Goal: Task Accomplishment & Management: Complete application form

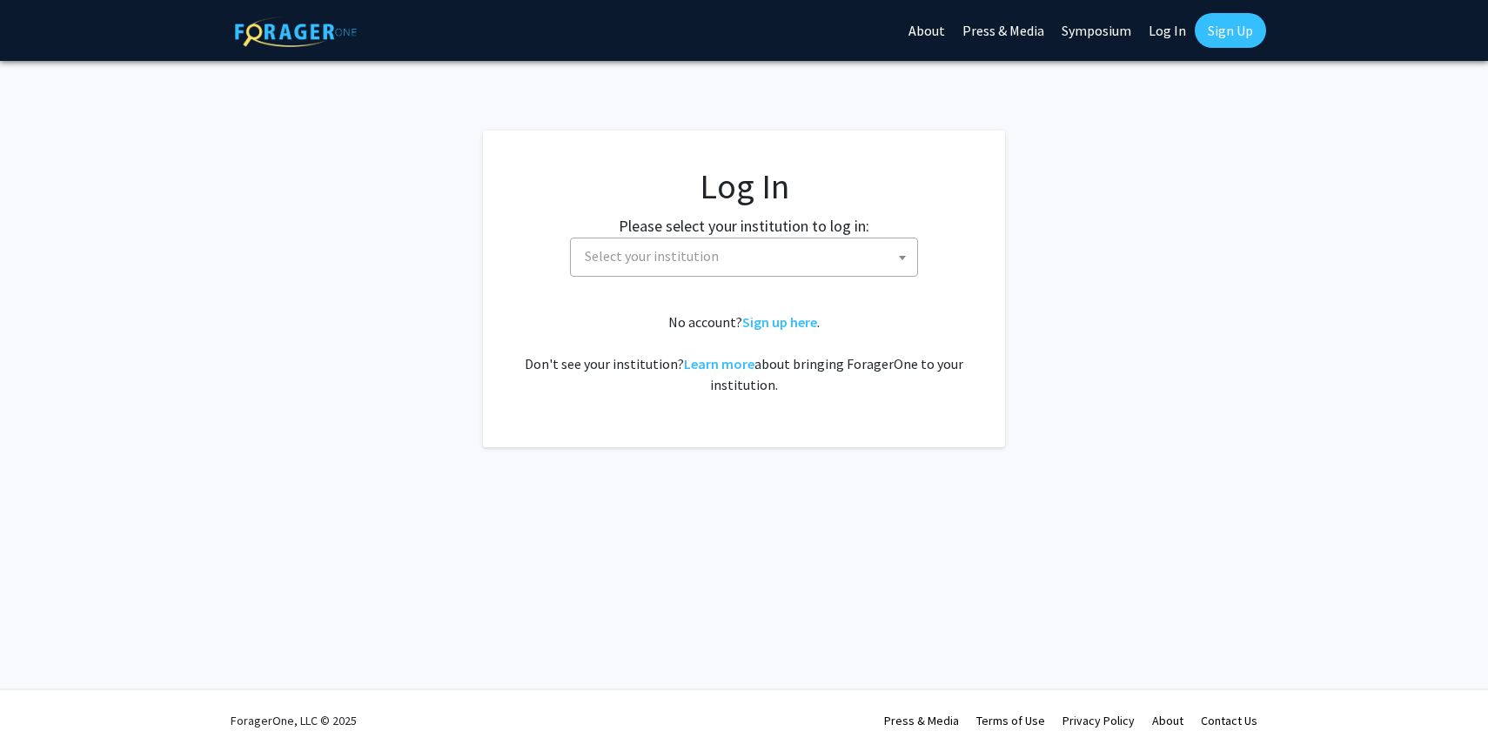
select select
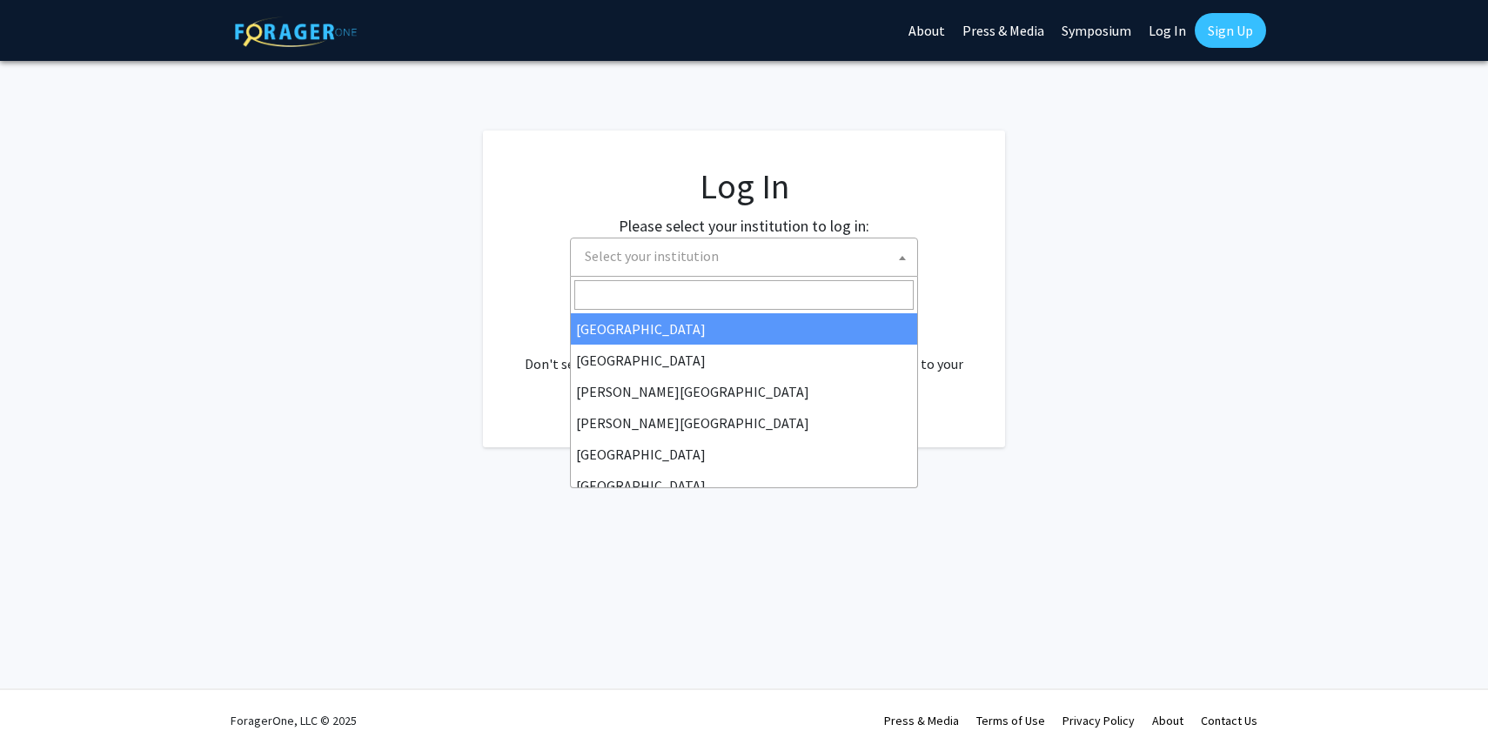
click at [653, 248] on span "Select your institution" at bounding box center [652, 255] width 134 height 17
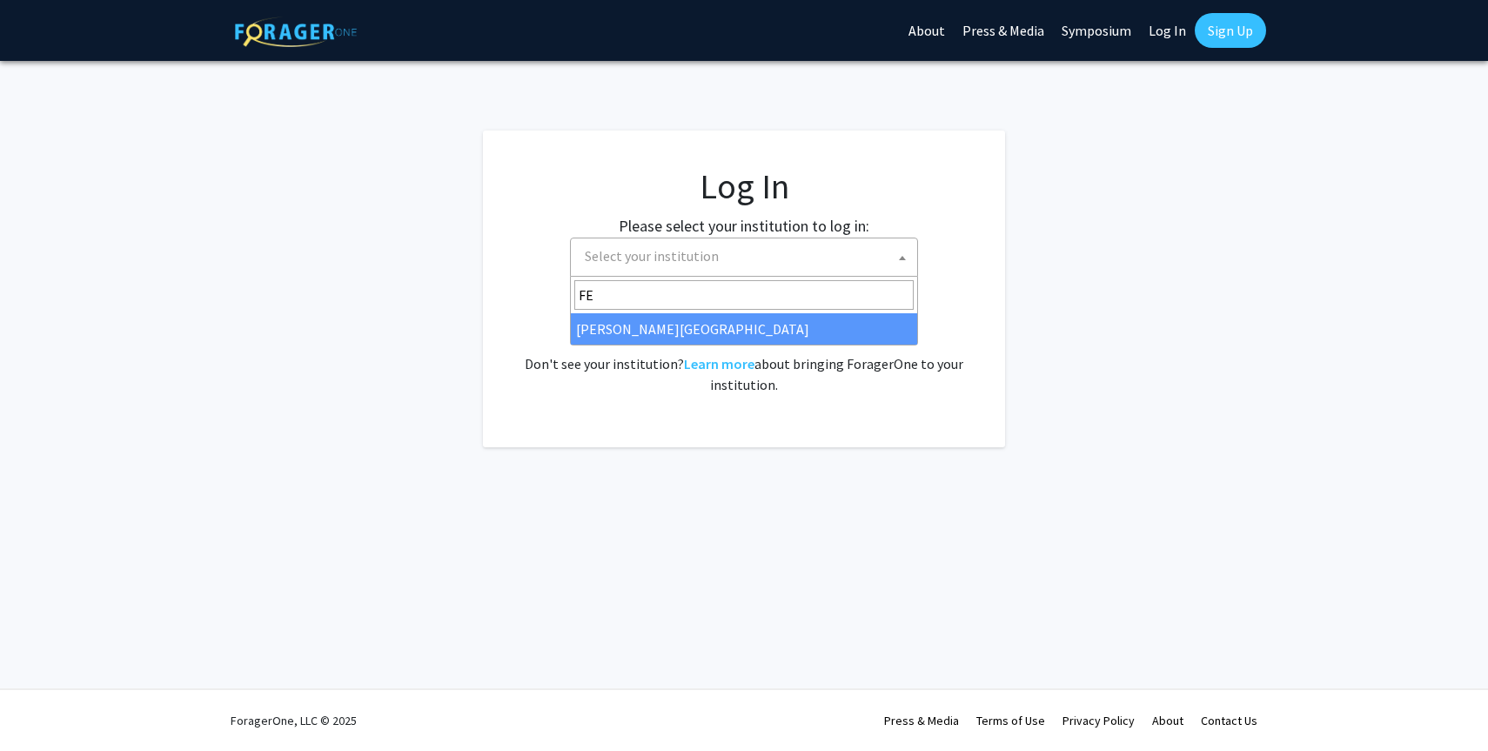
type input "F"
type input "Emo"
select select "12"
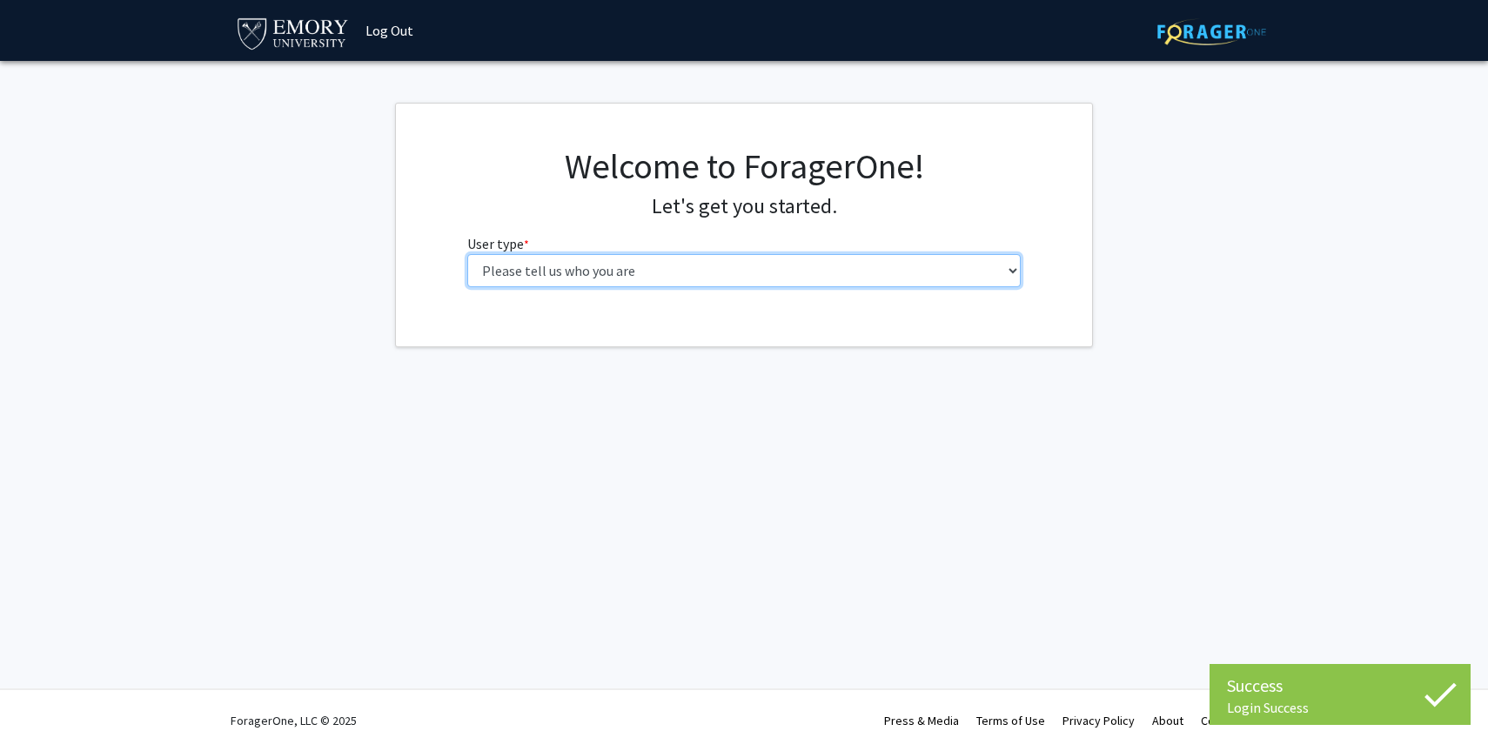
click at [639, 268] on select "Please tell us who you are Undergraduate Student Master's Student Doctoral Cand…" at bounding box center [744, 270] width 554 height 33
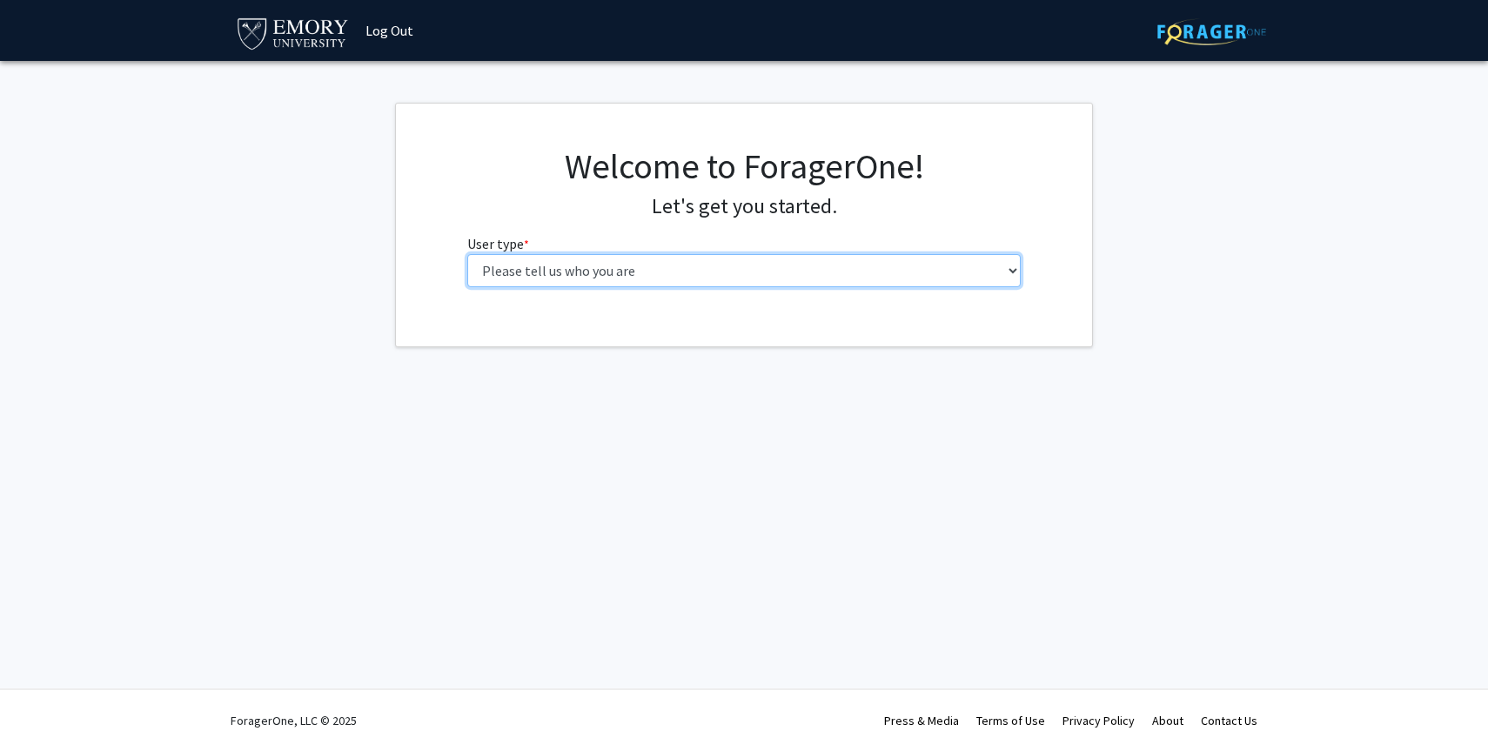
select select "1: undergrad"
click at [467, 254] on select "Please tell us who you are Undergraduate Student Master's Student Doctoral Cand…" at bounding box center [744, 270] width 554 height 33
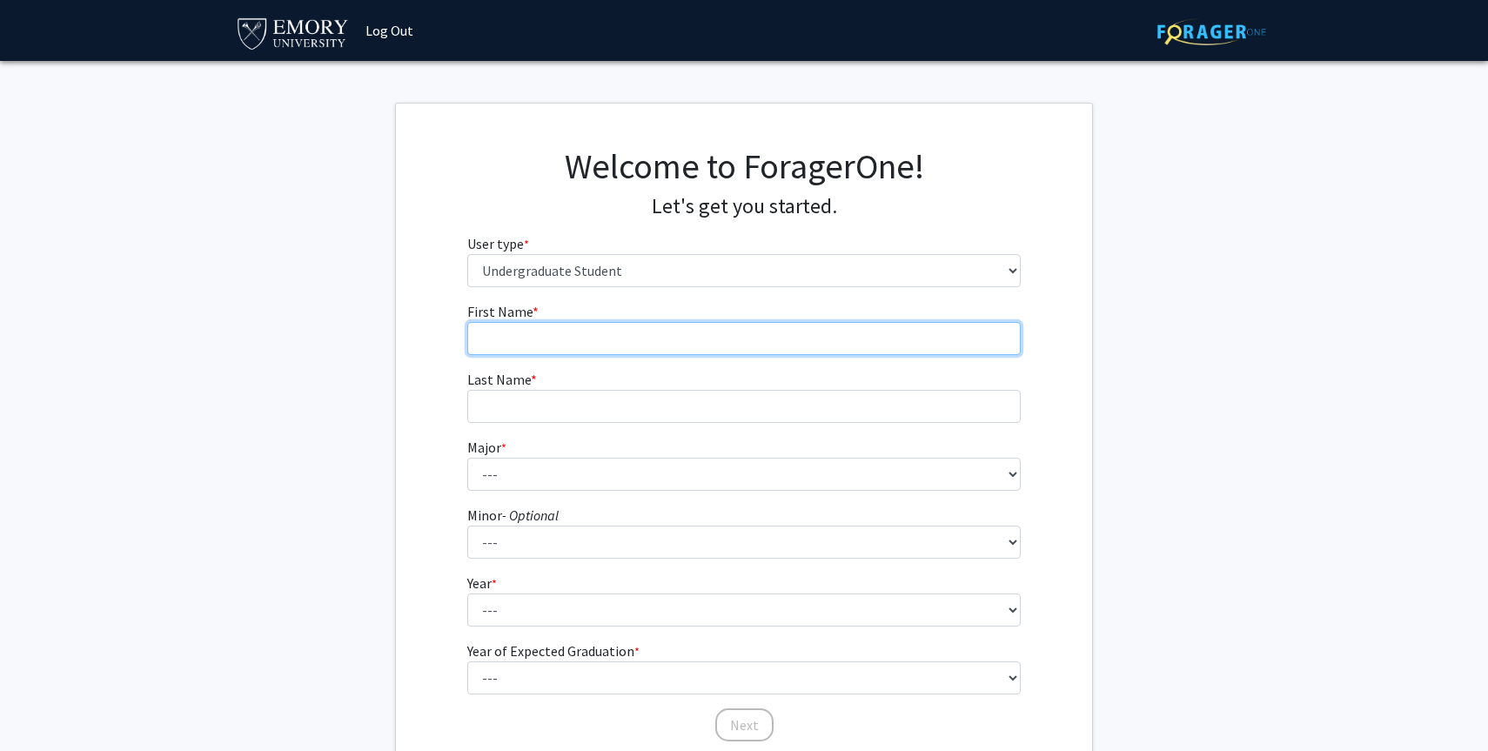
click at [493, 346] on input "First Name * required" at bounding box center [744, 338] width 554 height 33
type input "[PERSON_NAME]"
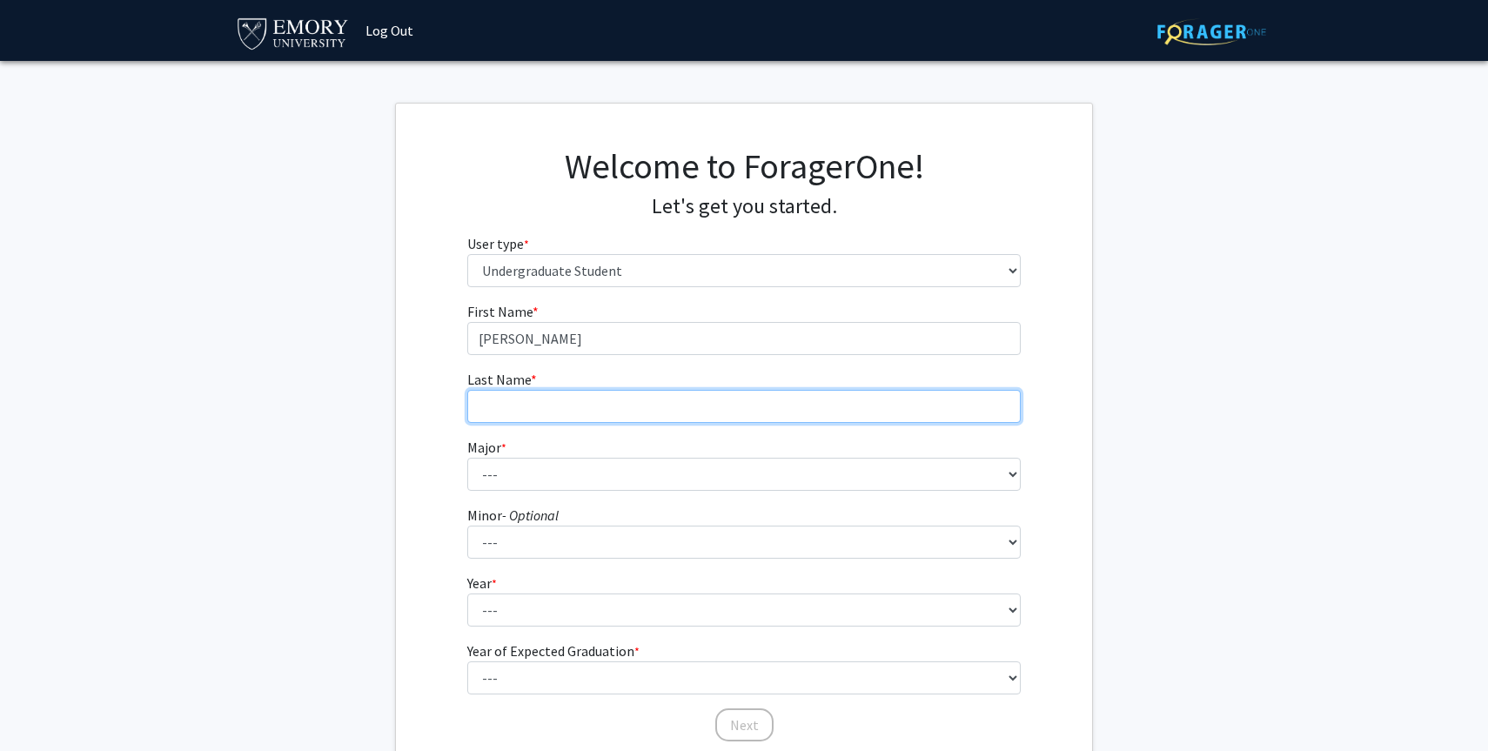
type input "Ahn"
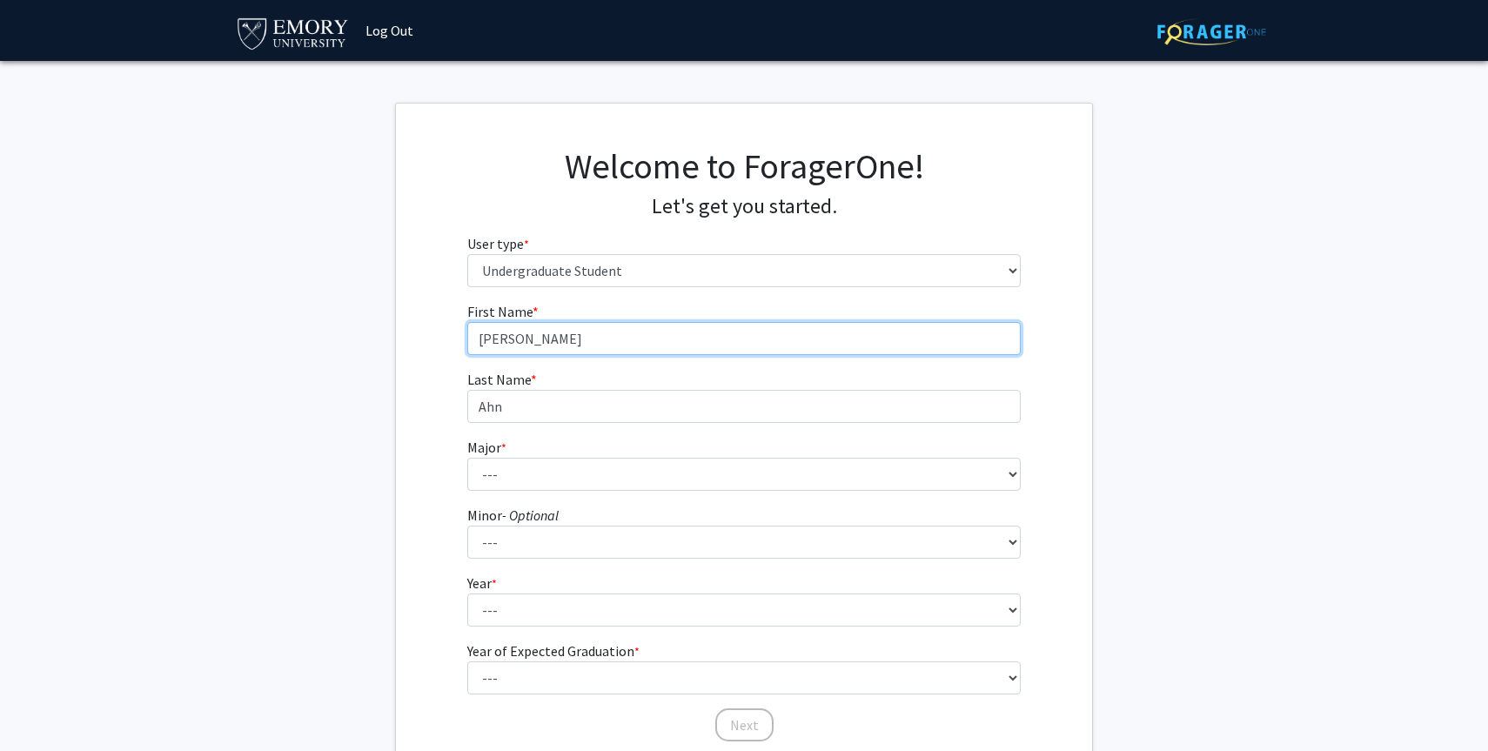
drag, startPoint x: 526, startPoint y: 339, endPoint x: 354, endPoint y: 336, distance: 171.5
click at [354, 336] on fg-get-started "Welcome to ForagerOne! Let's get you started. User type * required Please tell …" at bounding box center [744, 446] width 1488 height 687
type input "Caleb"
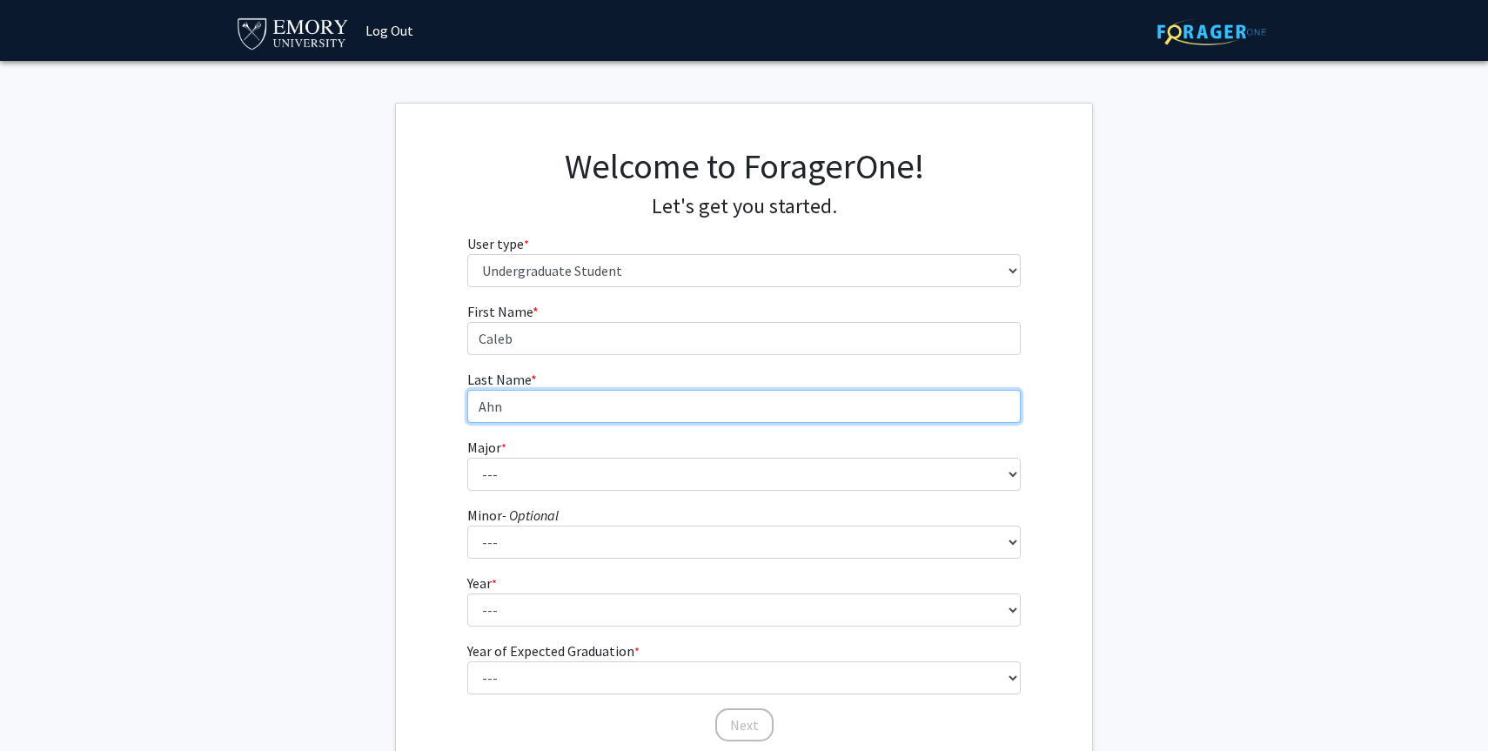
drag, startPoint x: 516, startPoint y: 408, endPoint x: 229, endPoint y: 311, distance: 303.3
click at [229, 311] on fg-get-started "Welcome to ForagerOne! Let's get you started. User type * required Please tell …" at bounding box center [744, 446] width 1488 height 687
type input "[PERSON_NAME]"
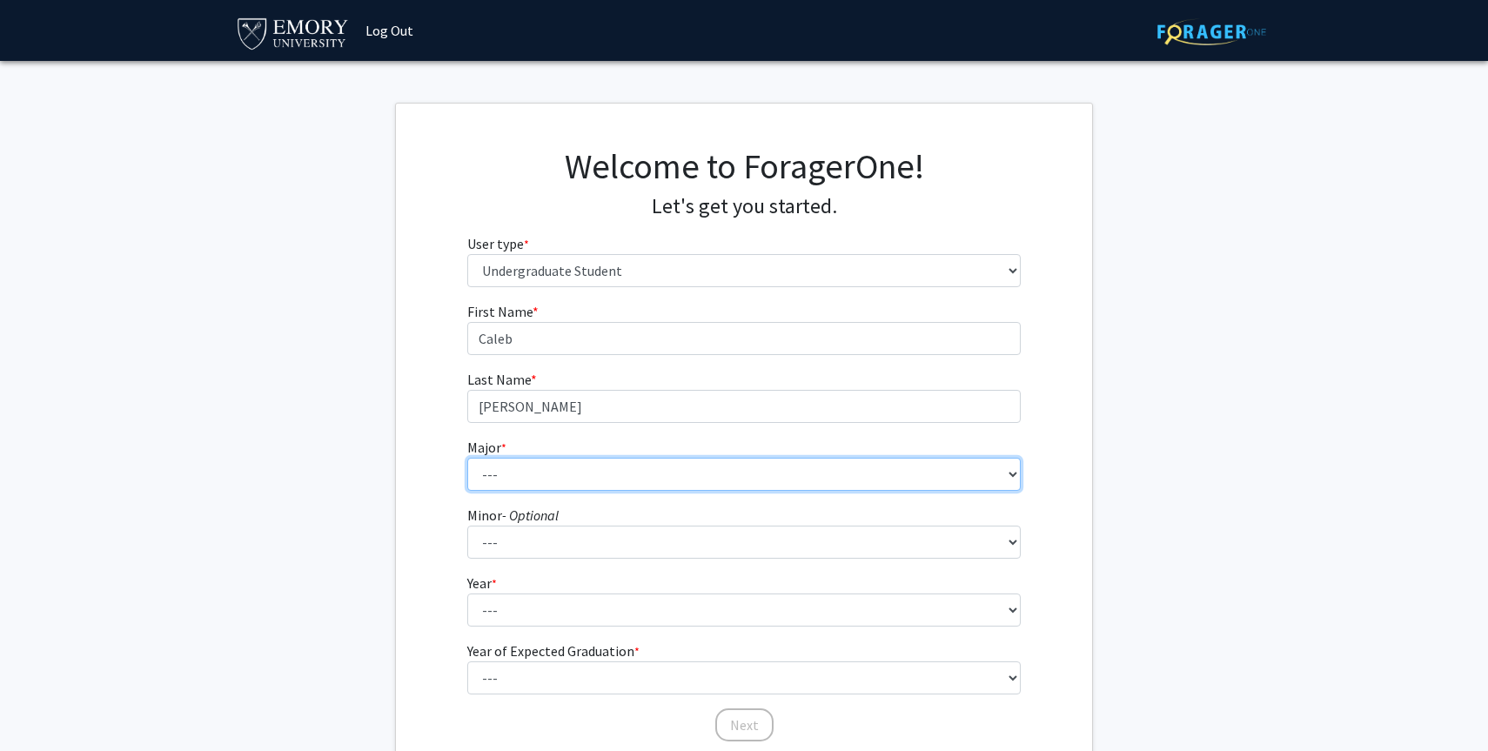
click at [508, 483] on select "--- Accounting African American Studies African Studies American Studies Analyt…" at bounding box center [744, 474] width 554 height 33
select select "12: 973"
click at [467, 458] on select "--- Accounting African American Studies African Studies American Studies Analyt…" at bounding box center [744, 474] width 554 height 33
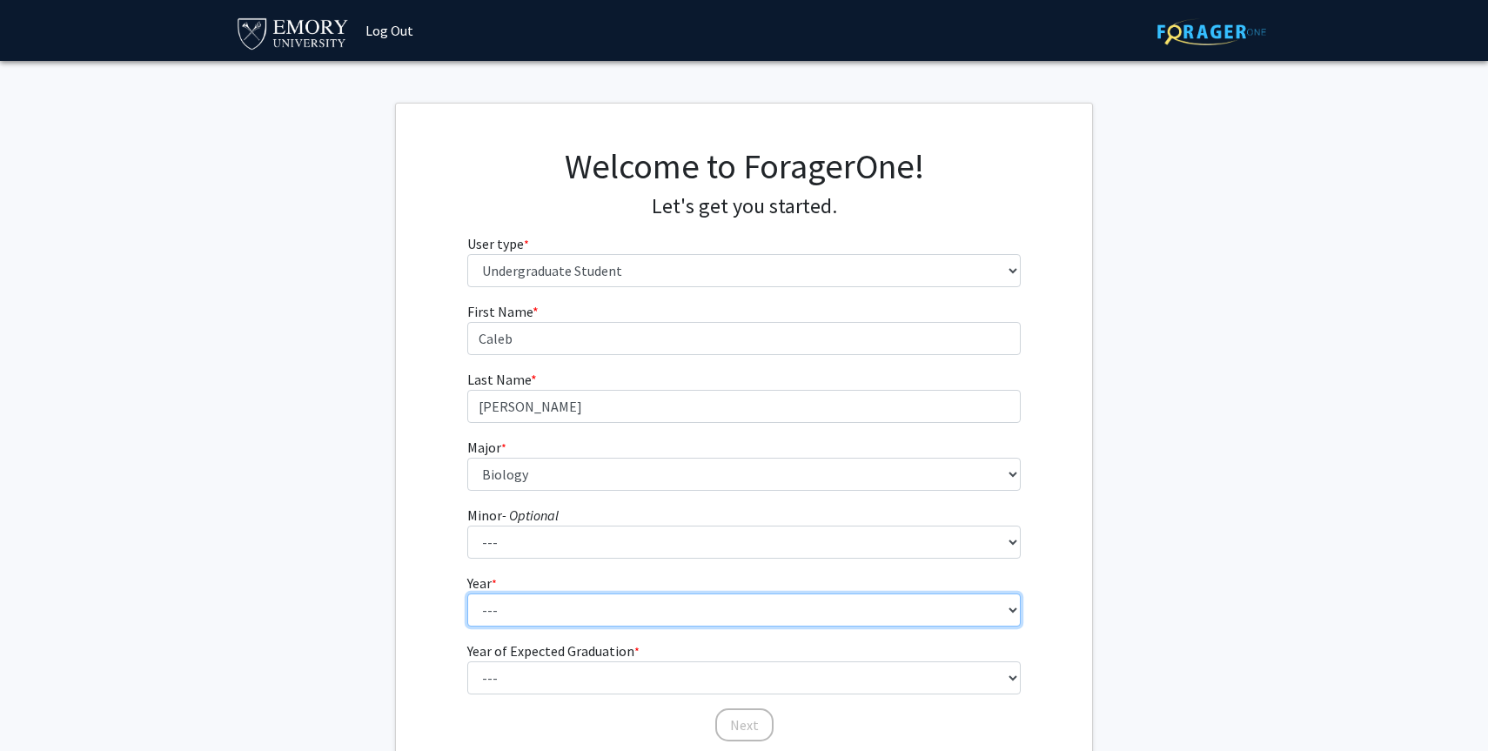
click at [491, 610] on select "--- First-year Sophomore Junior Senior Postbaccalaureate Certificate" at bounding box center [744, 610] width 554 height 33
select select "2: sophomore"
click at [467, 594] on select "--- First-year Sophomore Junior Senior Postbaccalaureate Certificate" at bounding box center [744, 610] width 554 height 33
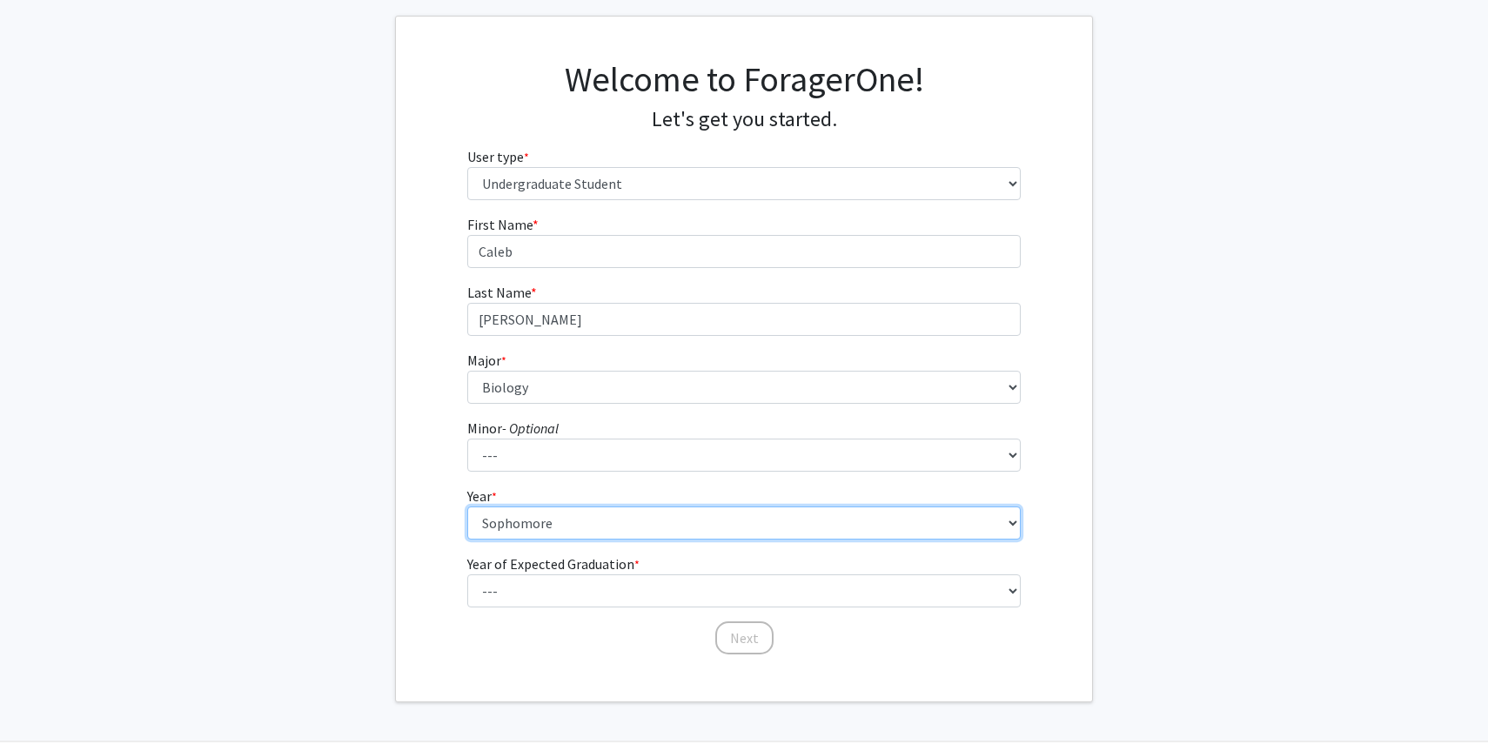
scroll to position [101, 0]
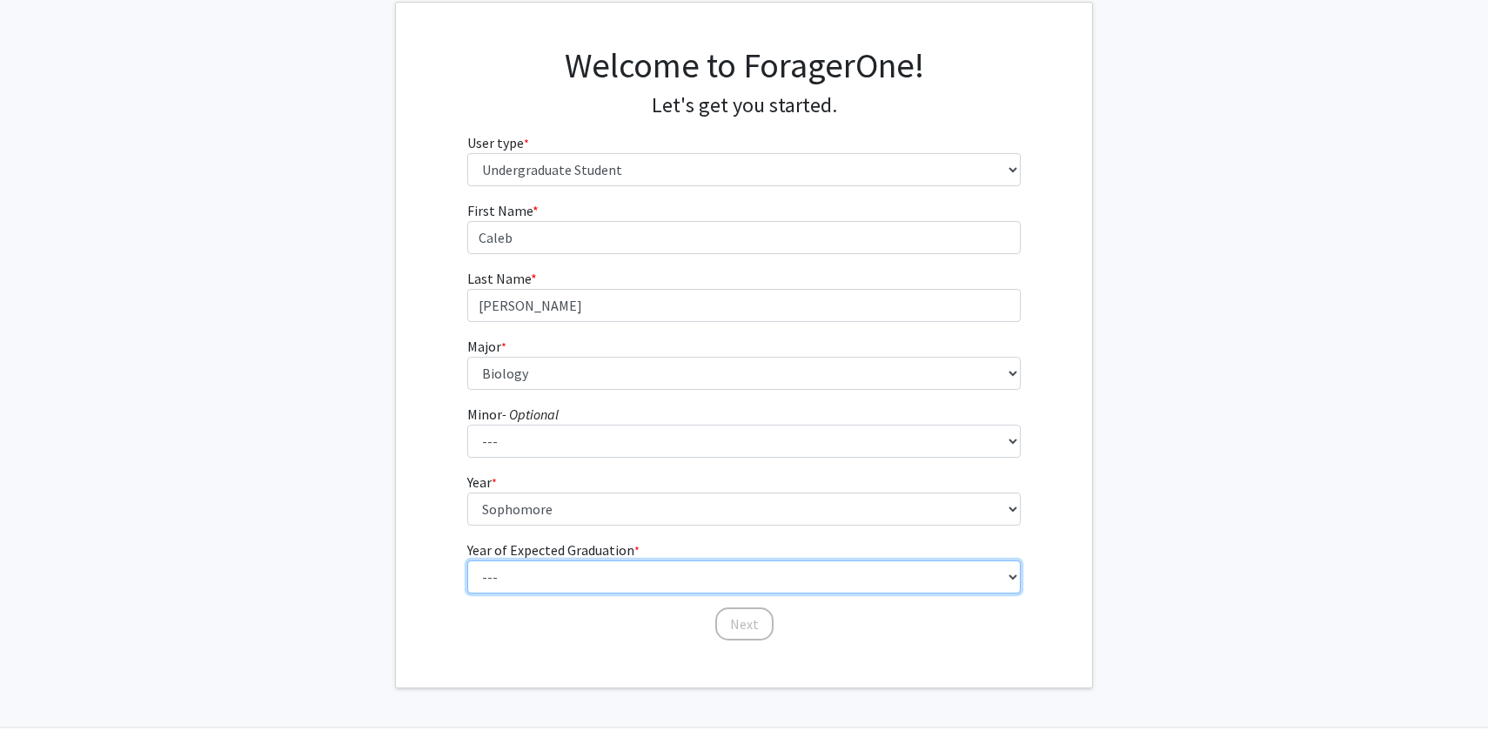
click at [552, 580] on select "--- 2025 2026 2027 2028 2029 2030 2031 2032 2033 2034" at bounding box center [744, 577] width 554 height 33
select select "4: 2028"
click at [467, 561] on select "--- 2025 2026 2027 2028 2029 2030 2031 2032 2033 2034" at bounding box center [744, 577] width 554 height 33
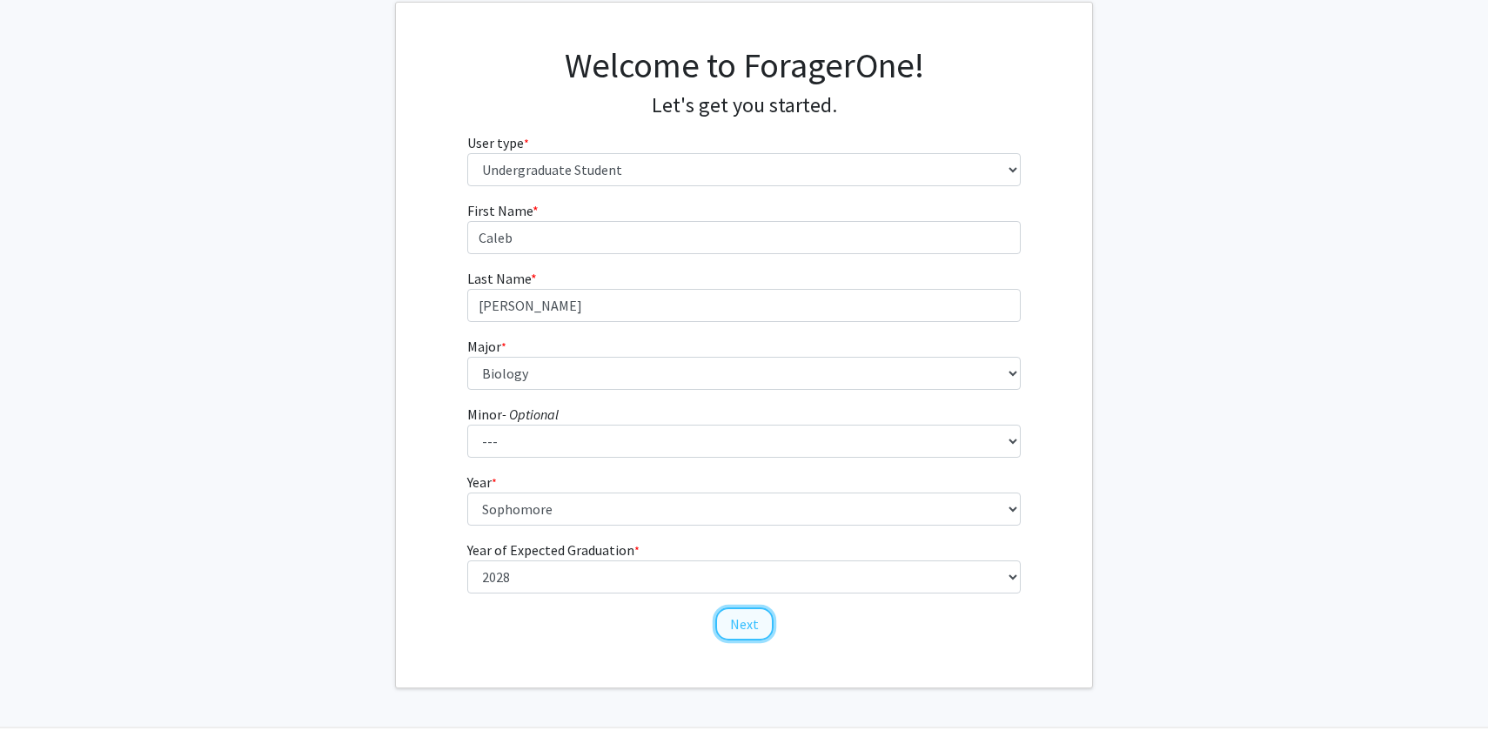
click at [755, 621] on button "Next" at bounding box center [745, 624] width 58 height 33
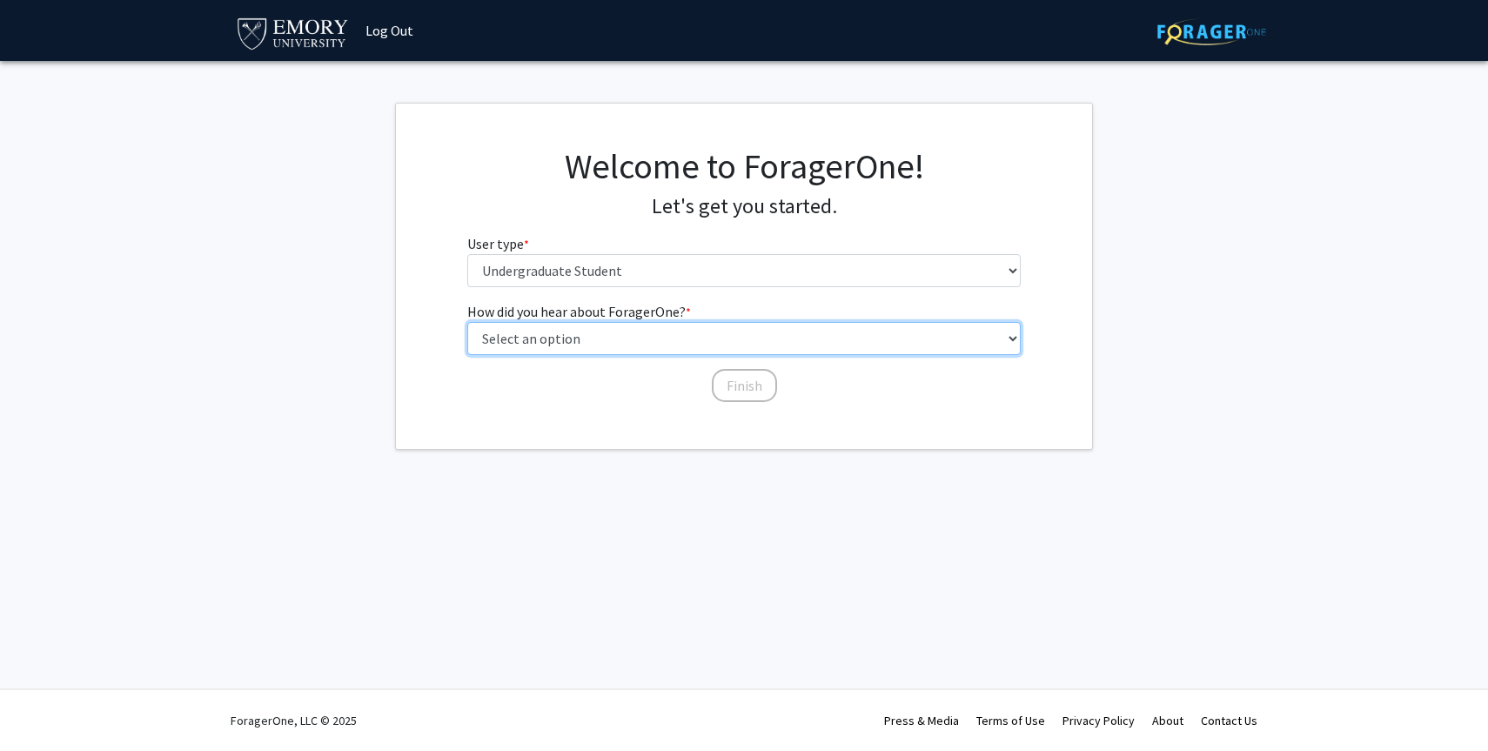
click at [554, 331] on select "Select an option Peer/student recommendation Faculty/staff recommendation Unive…" at bounding box center [744, 338] width 554 height 33
select select "1: peer_recommendation"
click at [467, 322] on select "Select an option Peer/student recommendation Faculty/staff recommendation Unive…" at bounding box center [744, 338] width 554 height 33
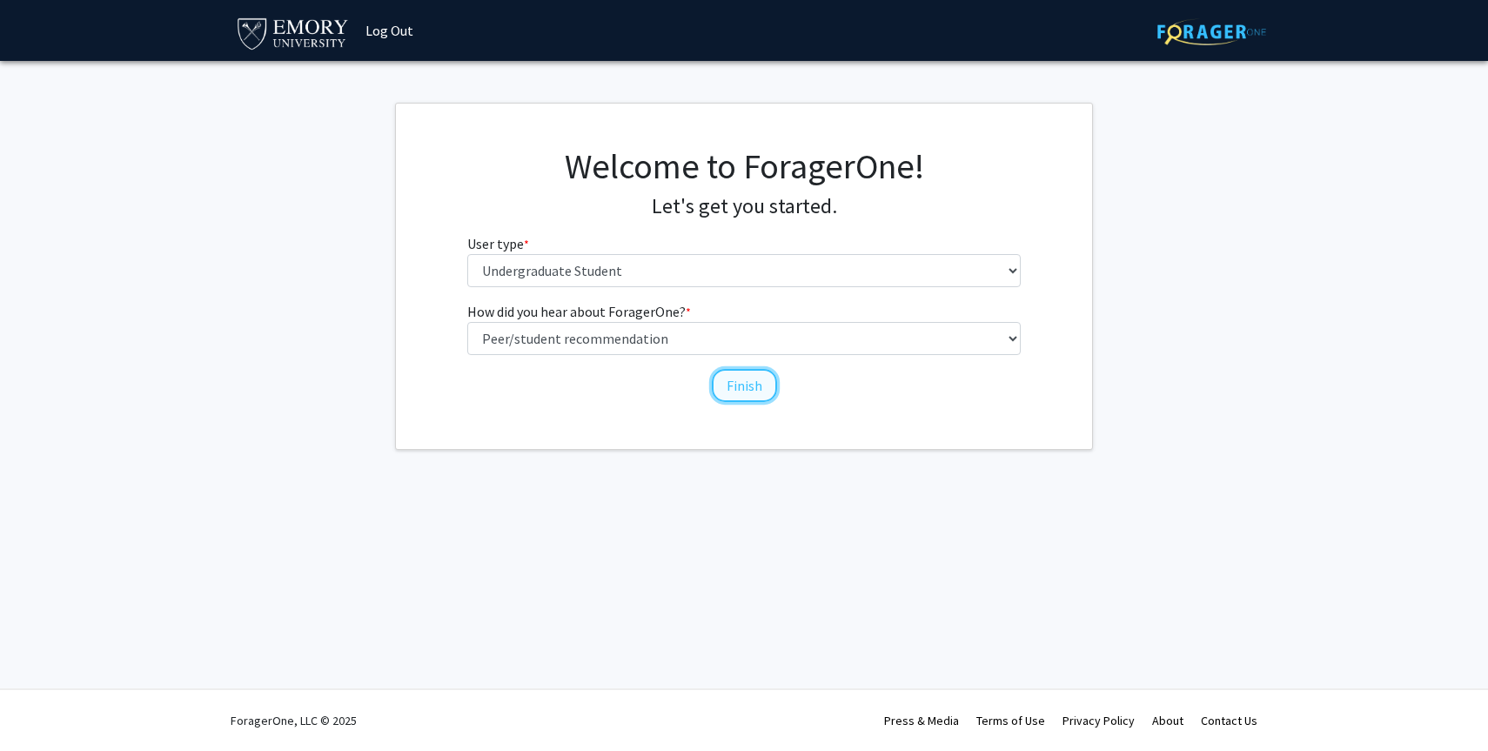
click at [753, 382] on button "Finish" at bounding box center [744, 385] width 65 height 33
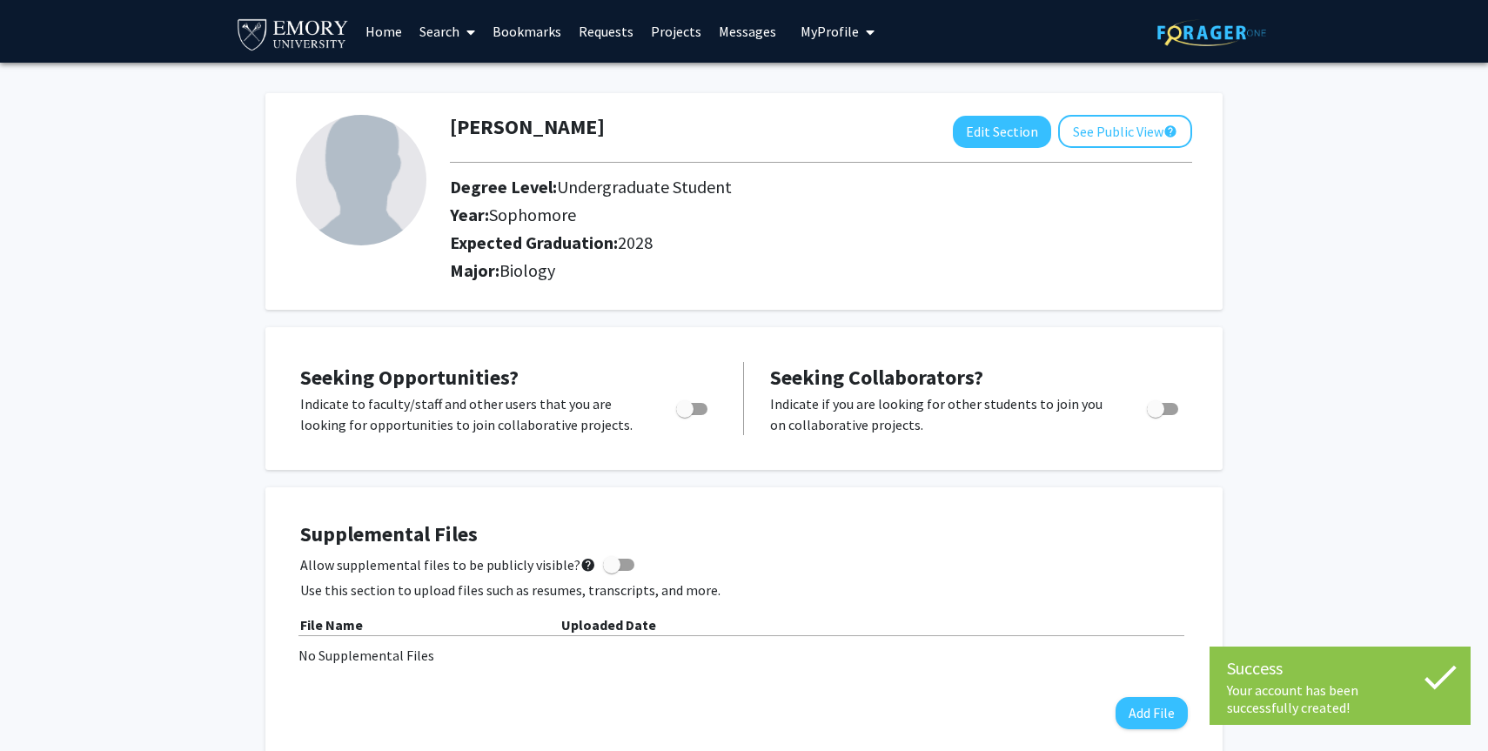
scroll to position [3, 0]
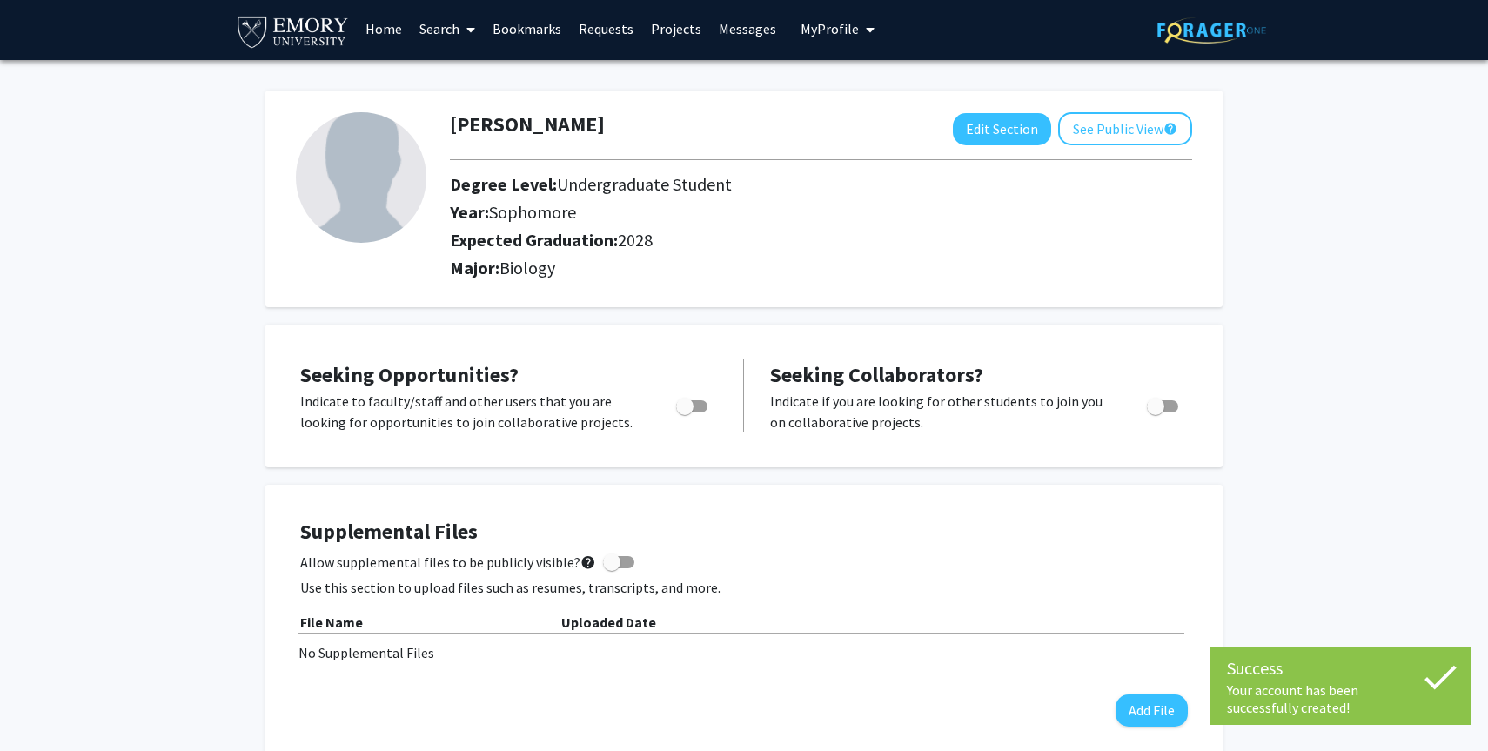
click at [387, 31] on link "Home" at bounding box center [384, 28] width 54 height 61
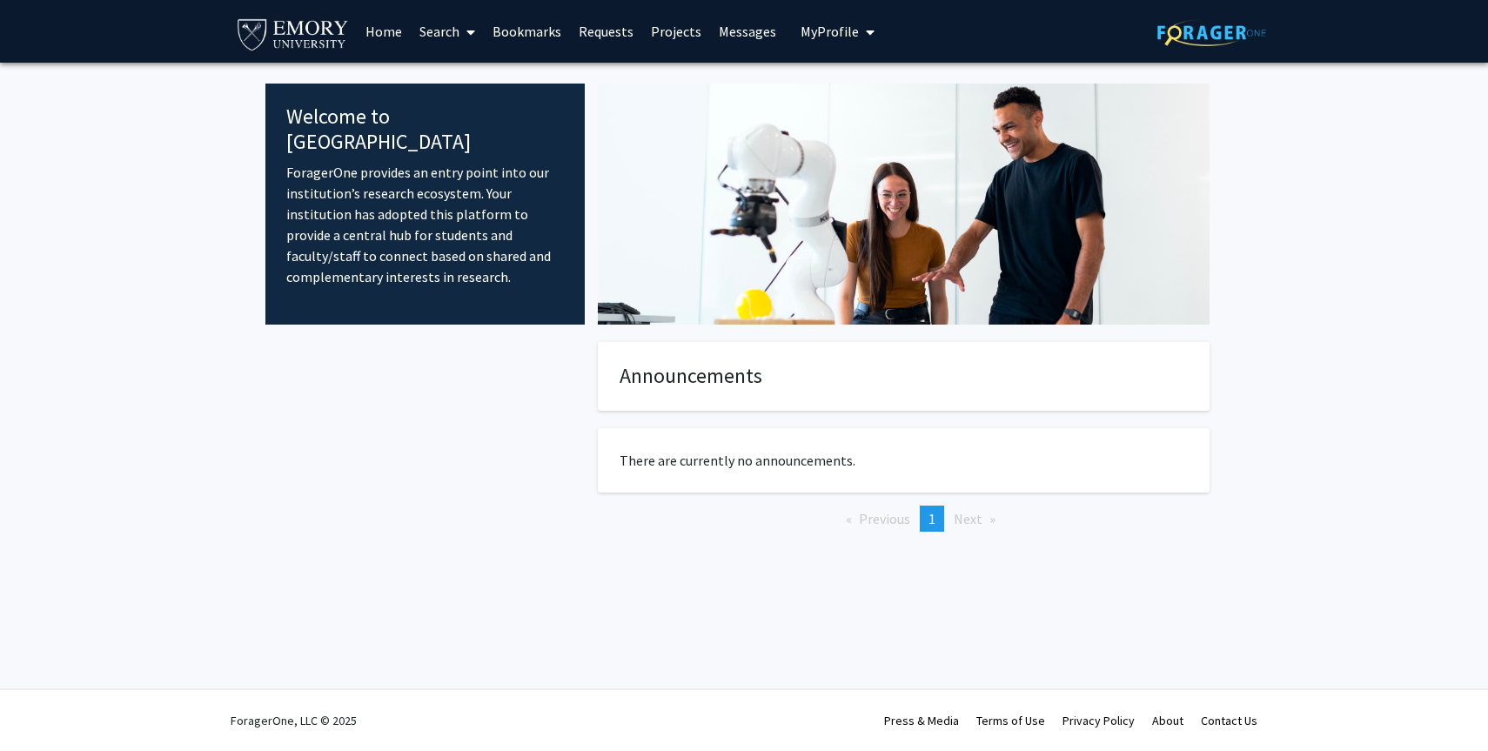
click at [606, 30] on link "Requests" at bounding box center [606, 31] width 72 height 61
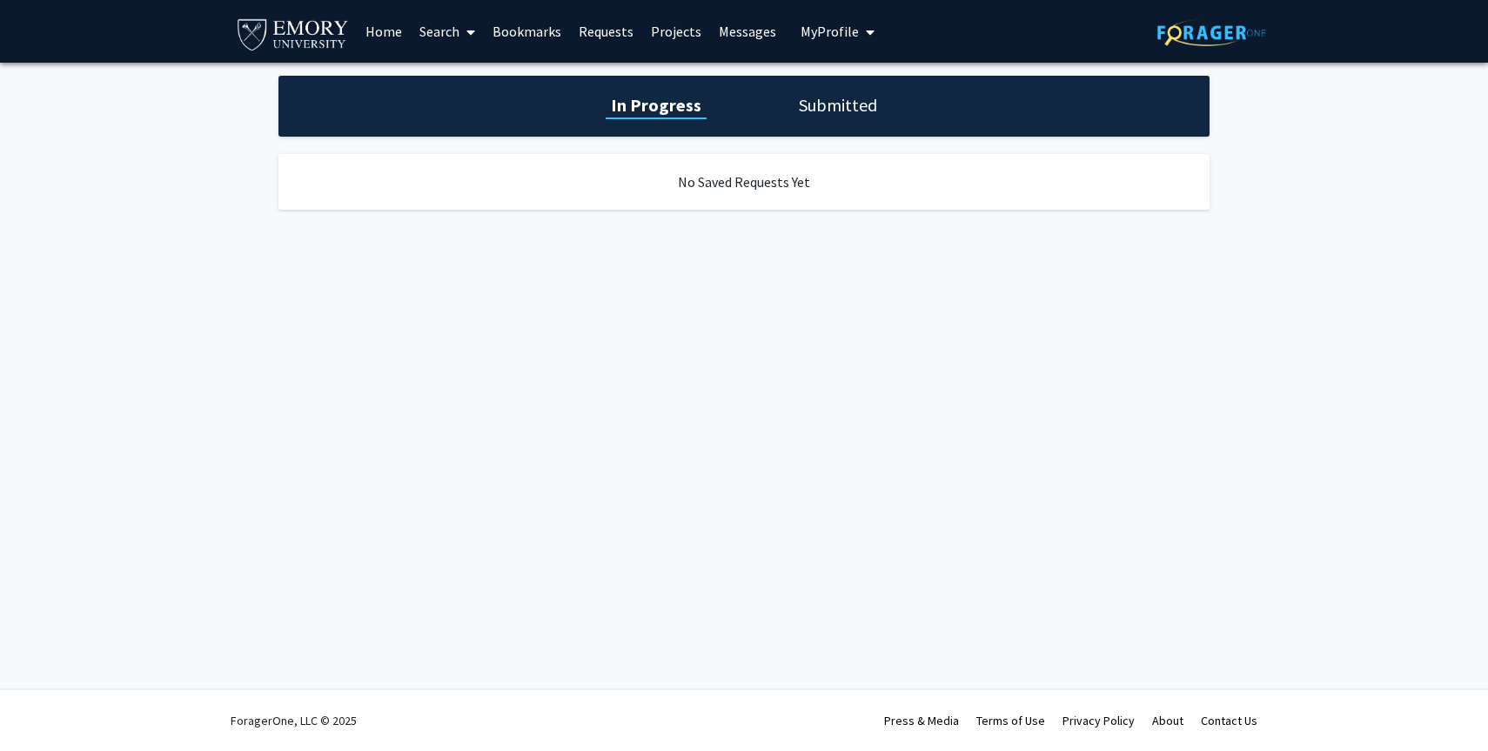
click at [680, 27] on link "Projects" at bounding box center [676, 31] width 68 height 61
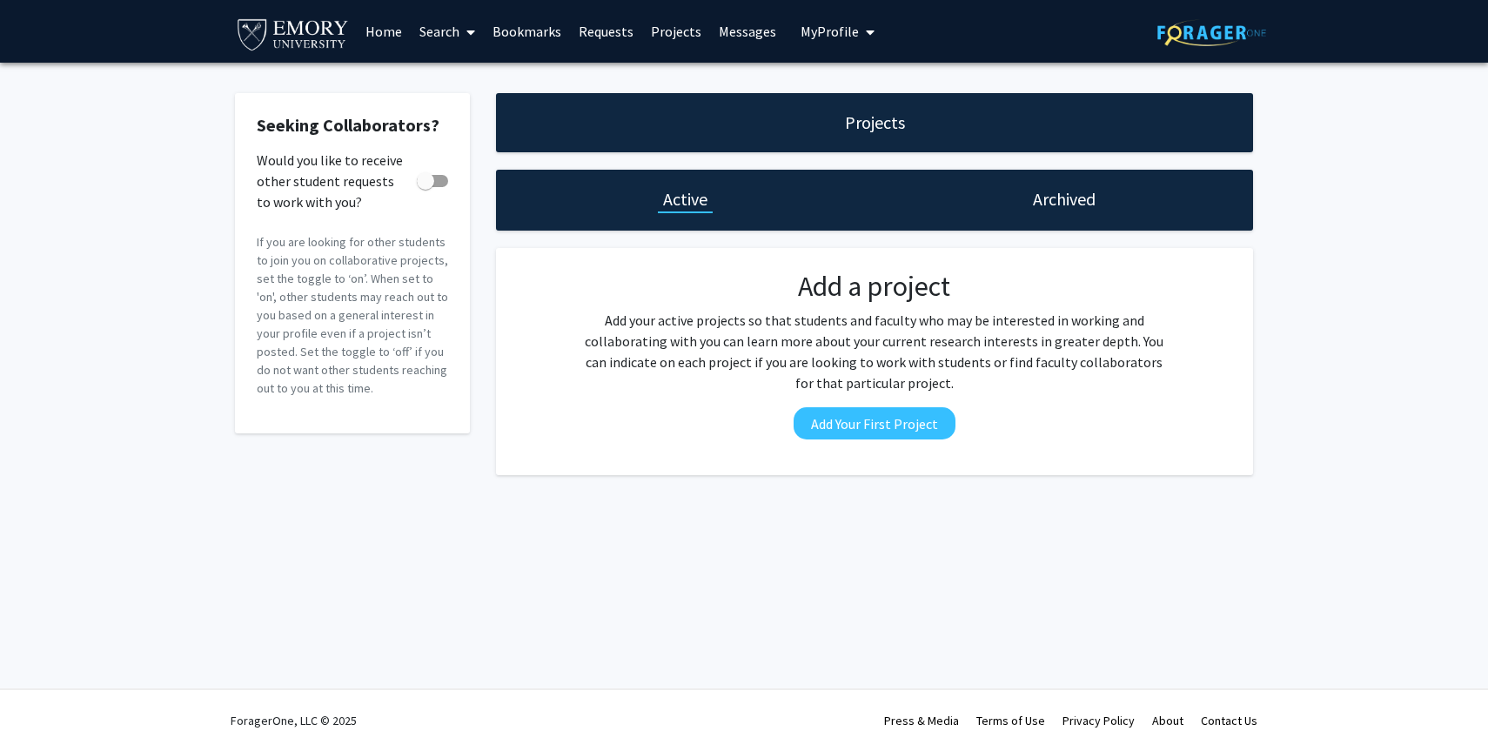
click at [446, 20] on link "Search" at bounding box center [447, 31] width 73 height 61
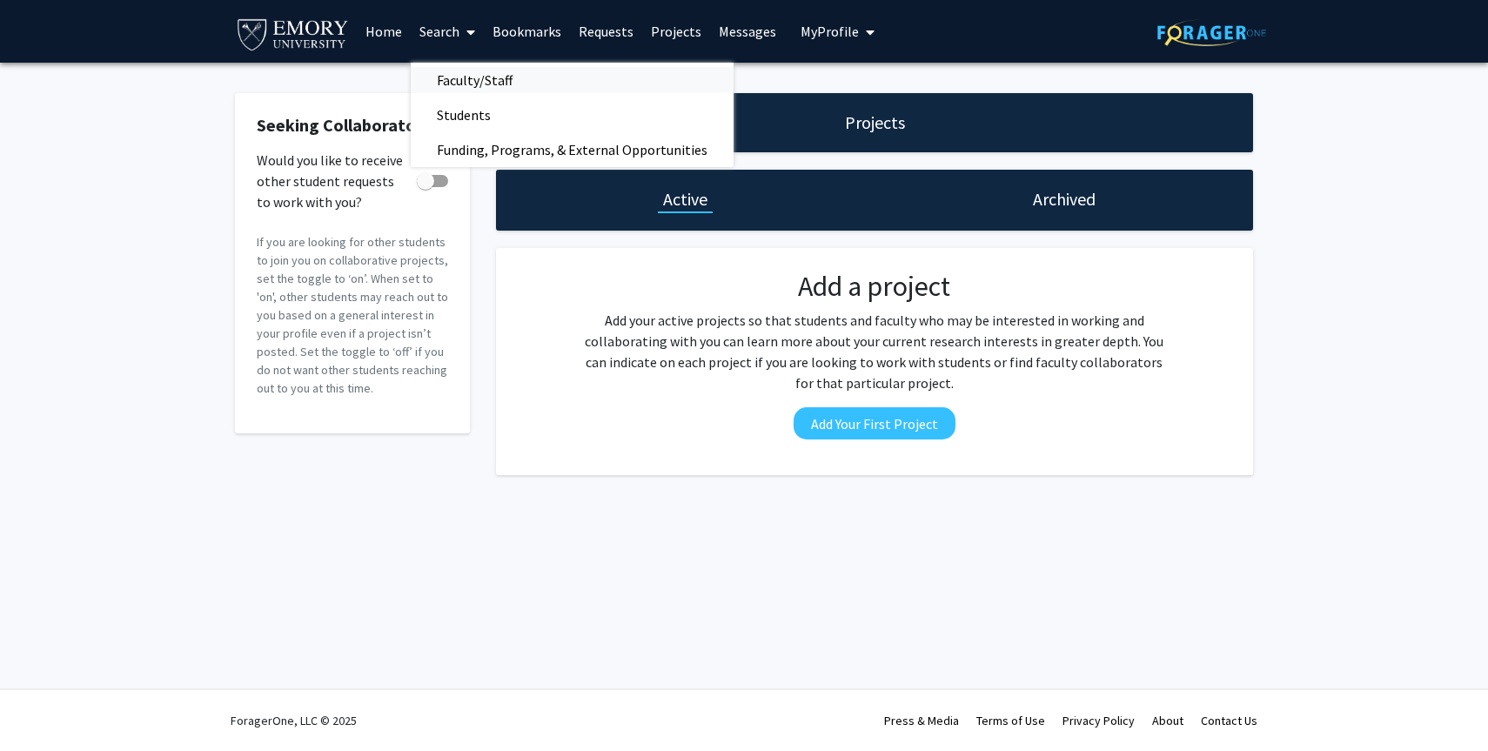
click at [447, 74] on span "Faculty/Staff" at bounding box center [475, 80] width 128 height 35
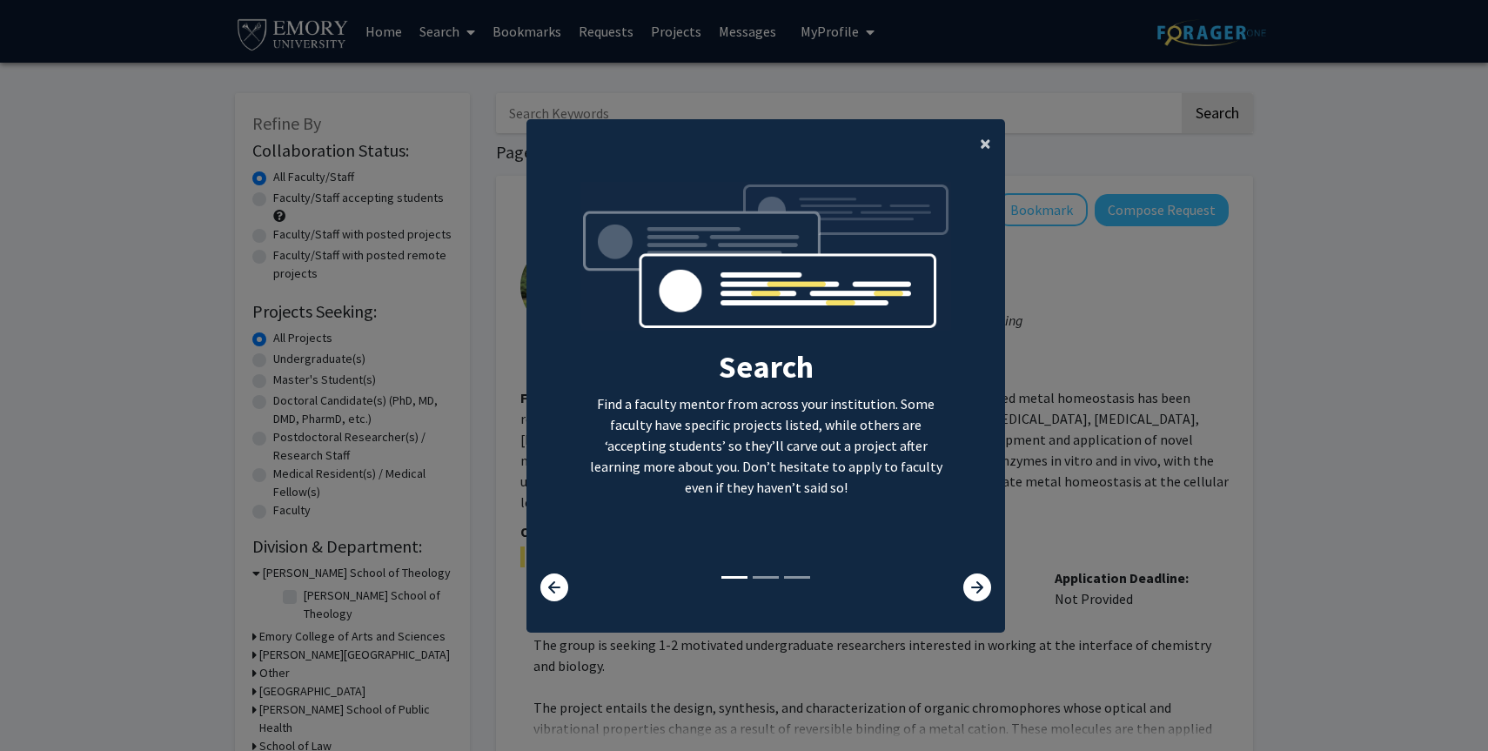
click at [979, 141] on button "×" at bounding box center [985, 143] width 39 height 49
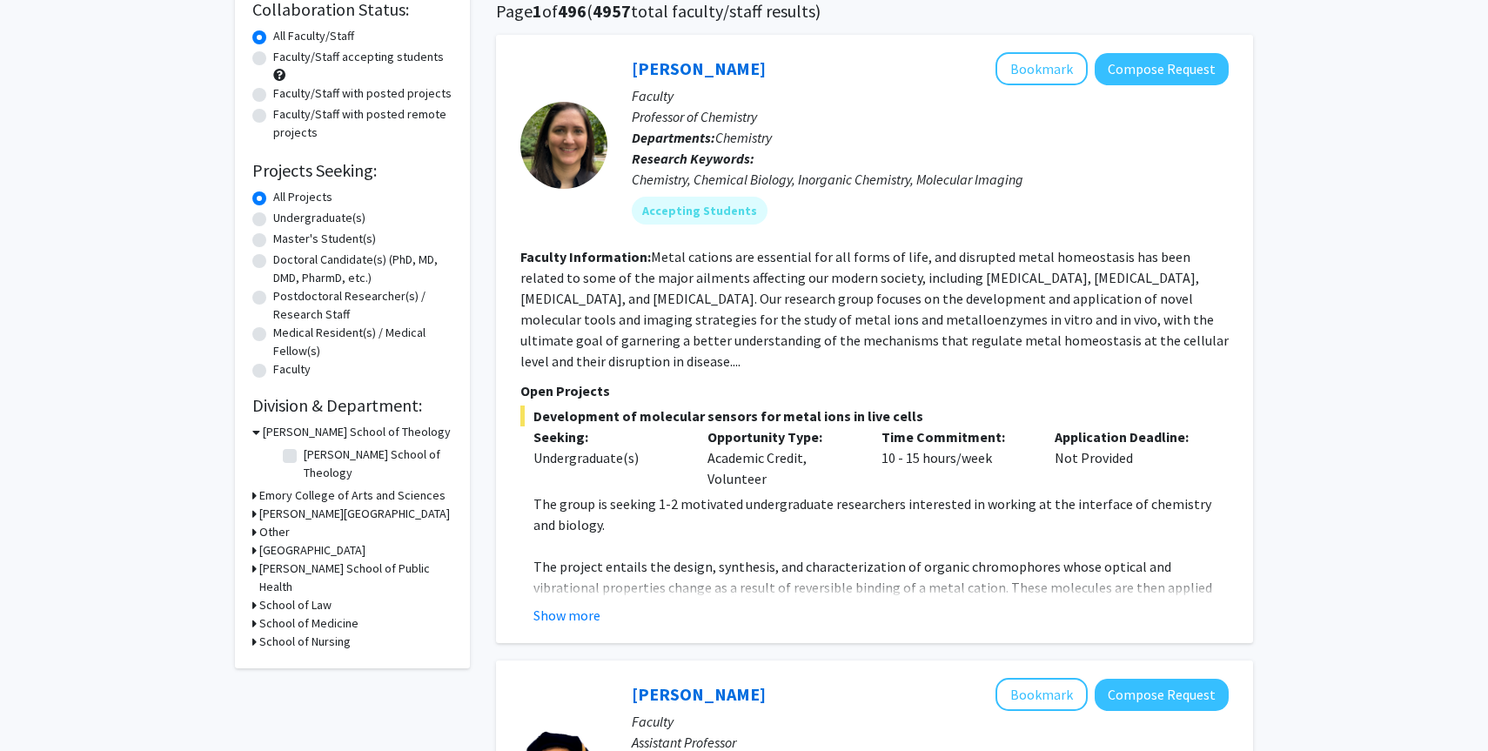
scroll to position [131, 0]
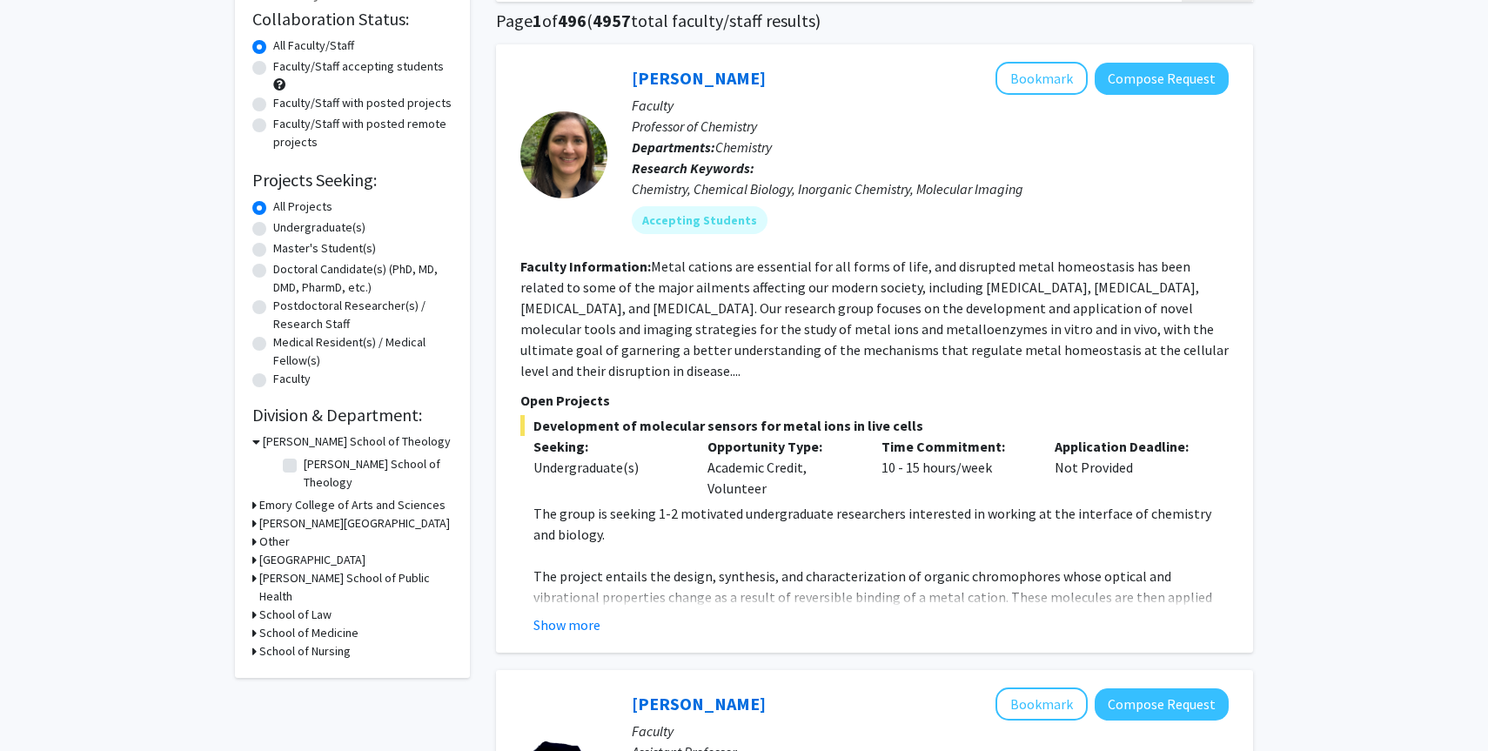
click at [273, 225] on label "Undergraduate(s)" at bounding box center [319, 227] width 92 height 18
click at [273, 225] on input "Undergraduate(s)" at bounding box center [278, 223] width 11 height 11
radio input "true"
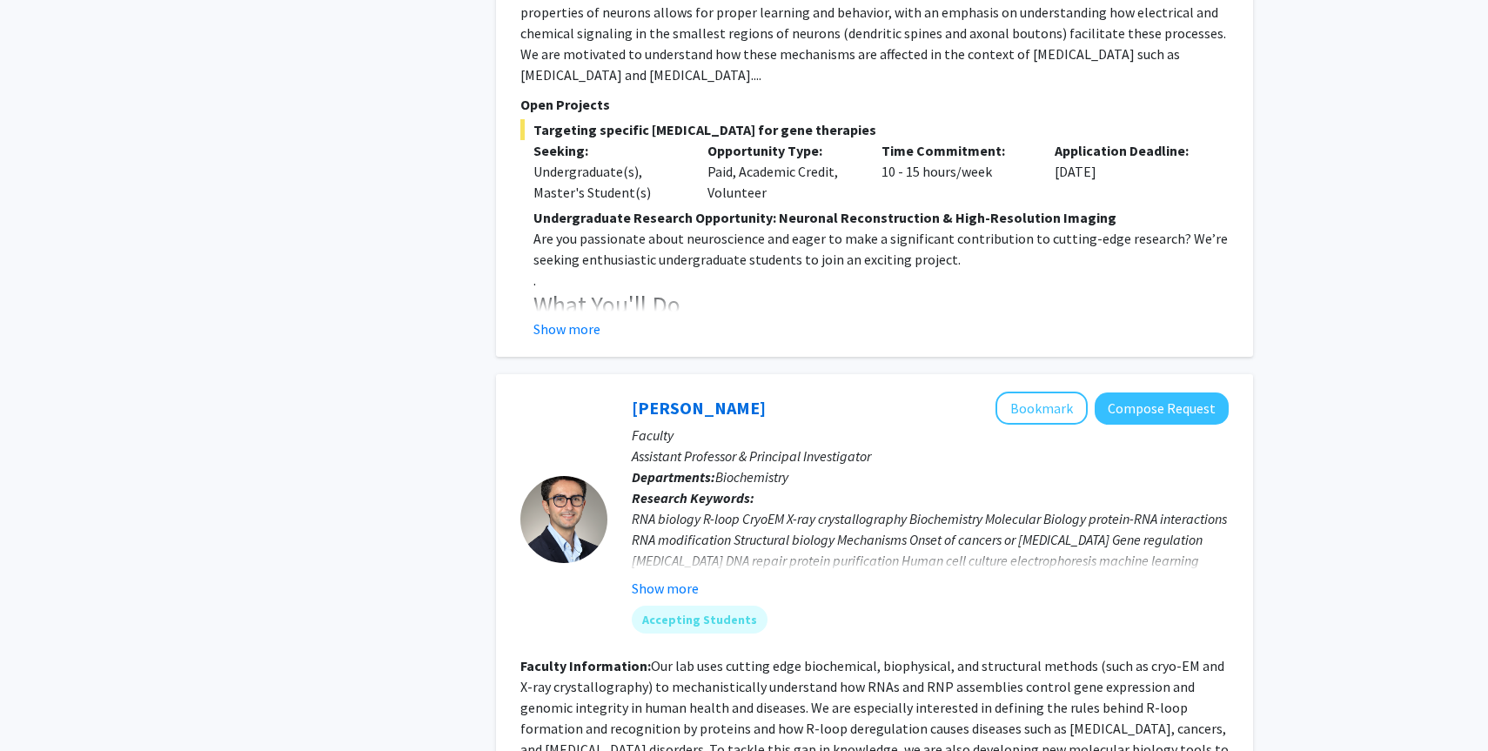
scroll to position [1723, 0]
click at [648, 576] on button "Show more" at bounding box center [665, 586] width 67 height 21
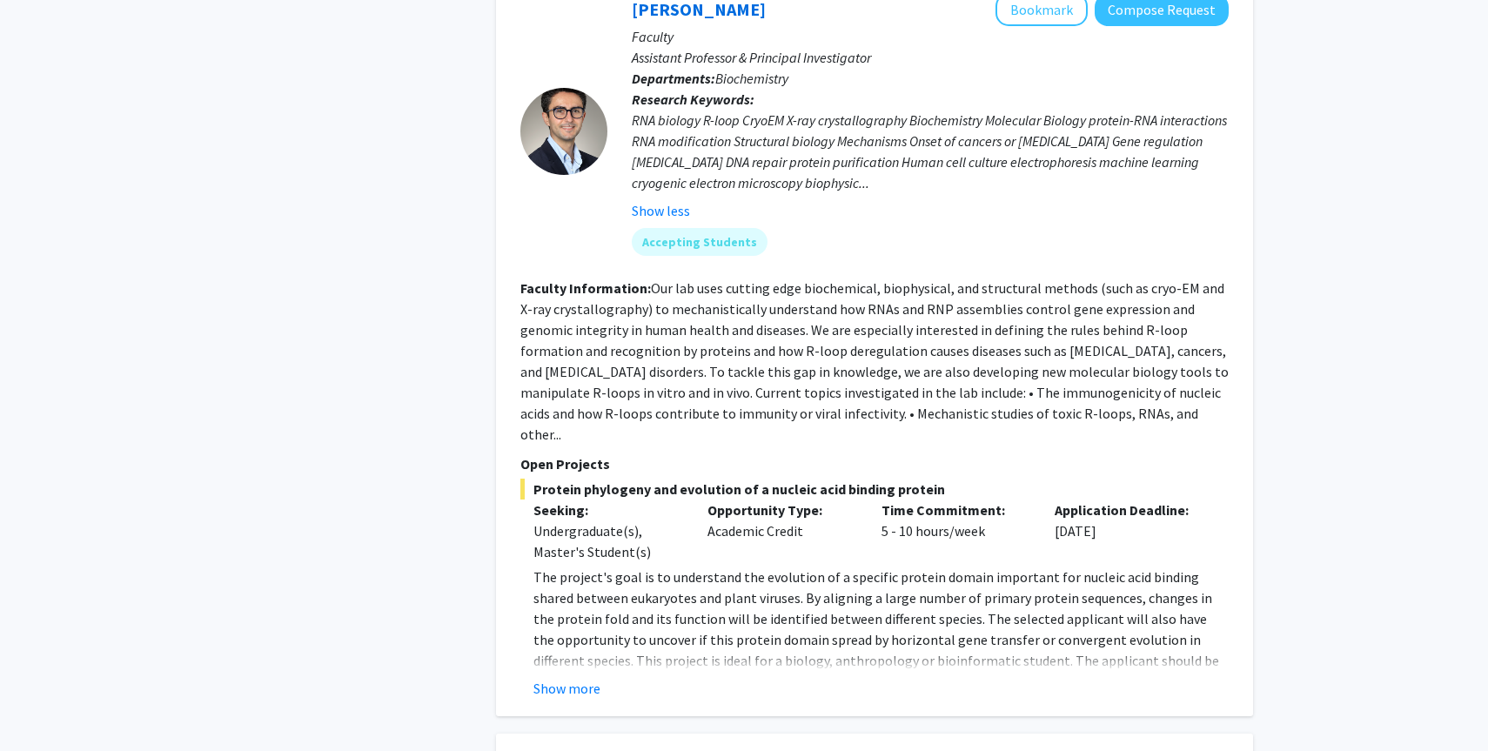
scroll to position [2125, 0]
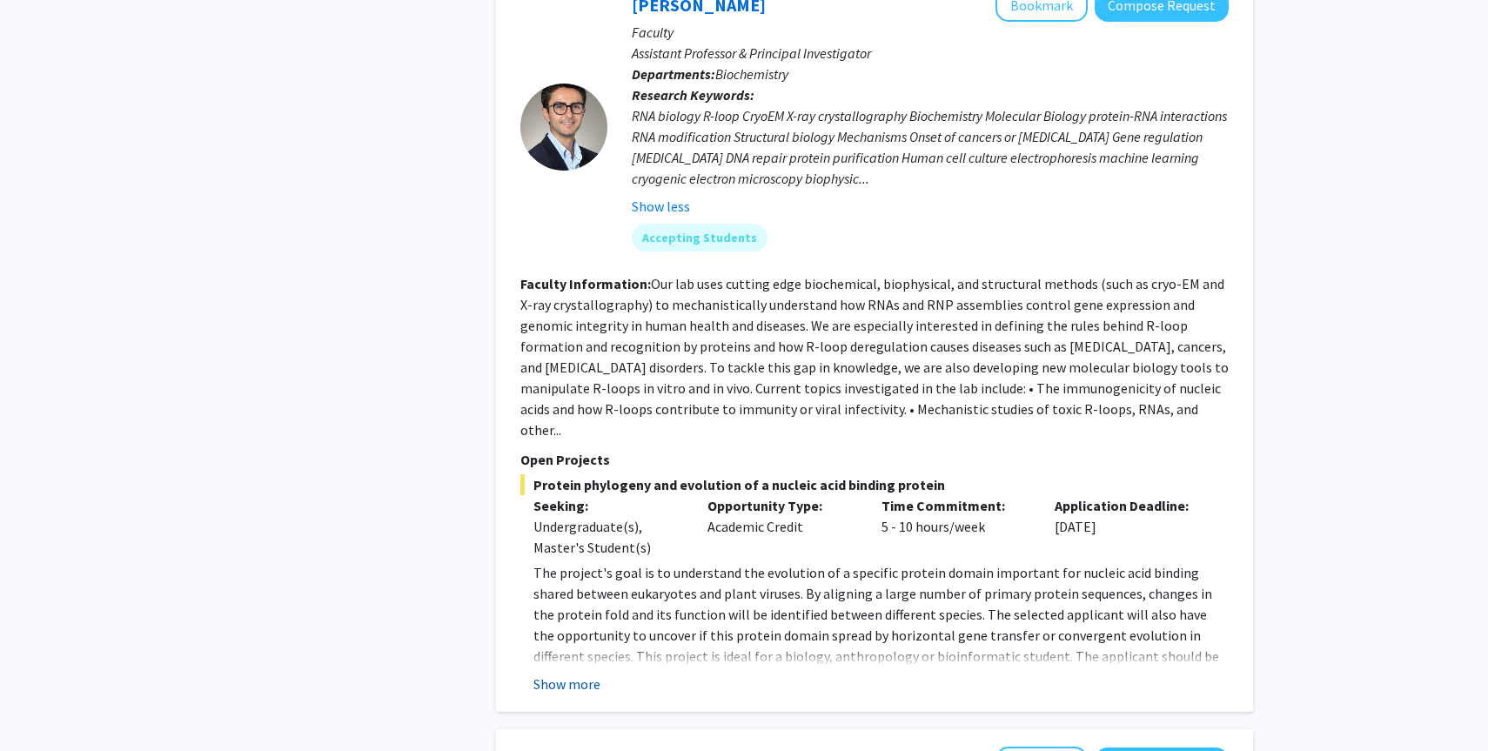
click at [575, 674] on button "Show more" at bounding box center [567, 684] width 67 height 21
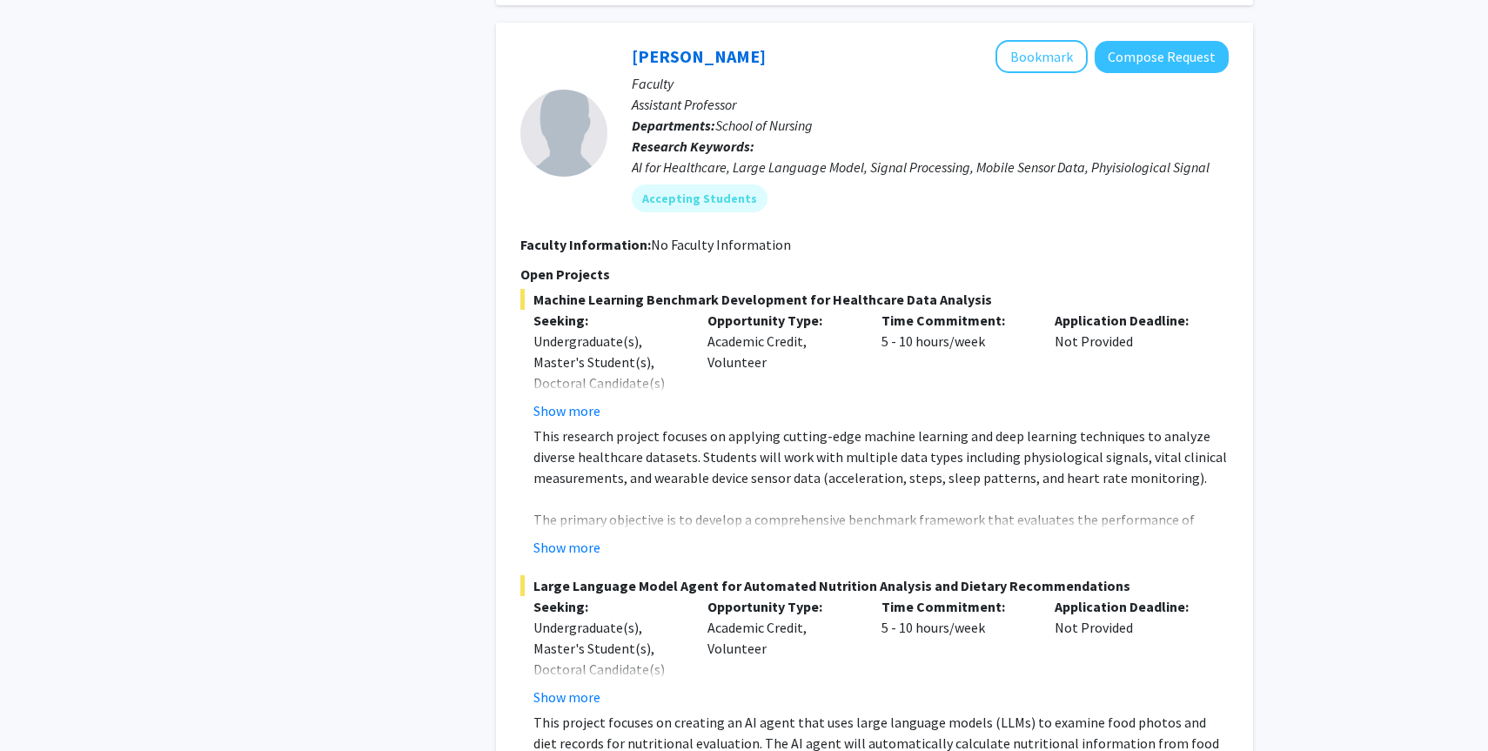
scroll to position [3480, 0]
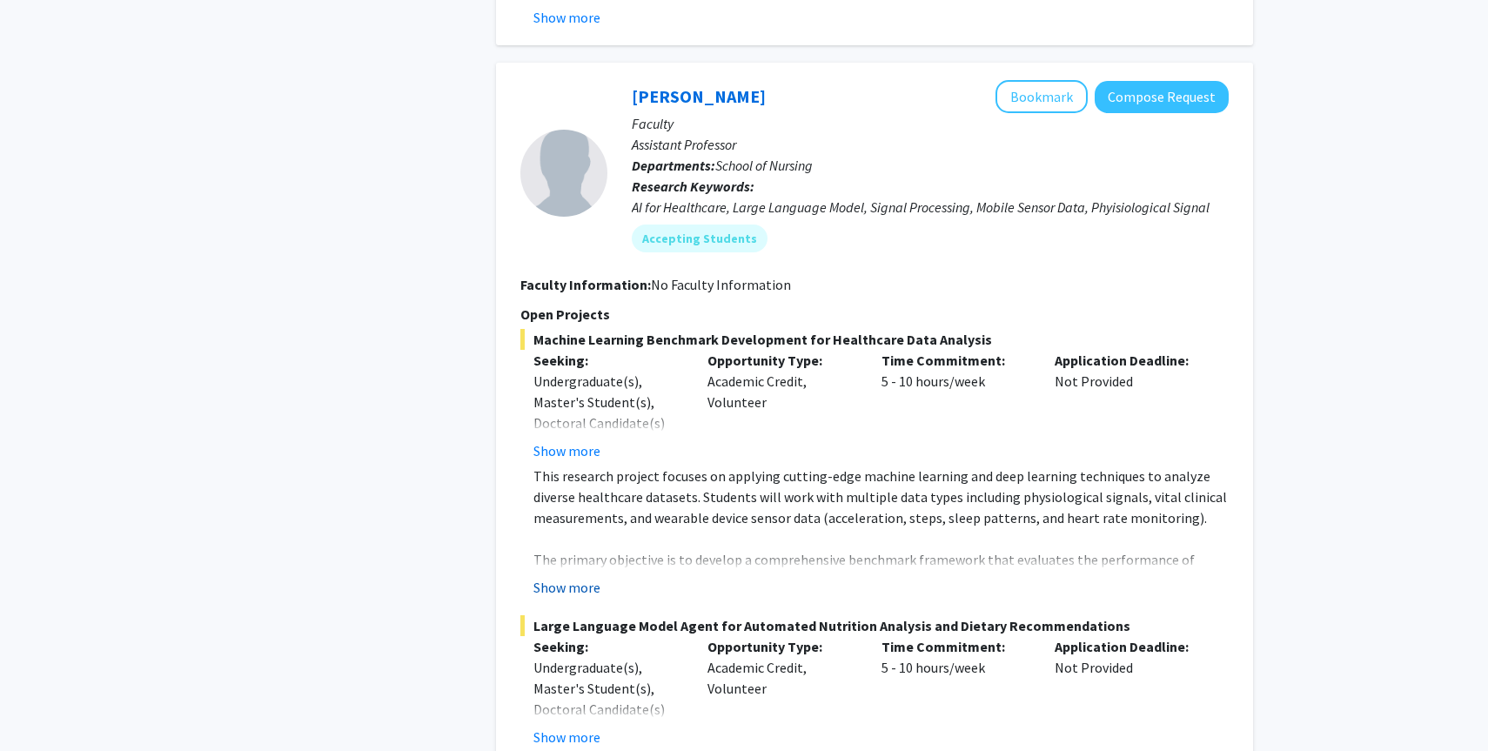
click at [575, 577] on button "Show more" at bounding box center [567, 587] width 67 height 21
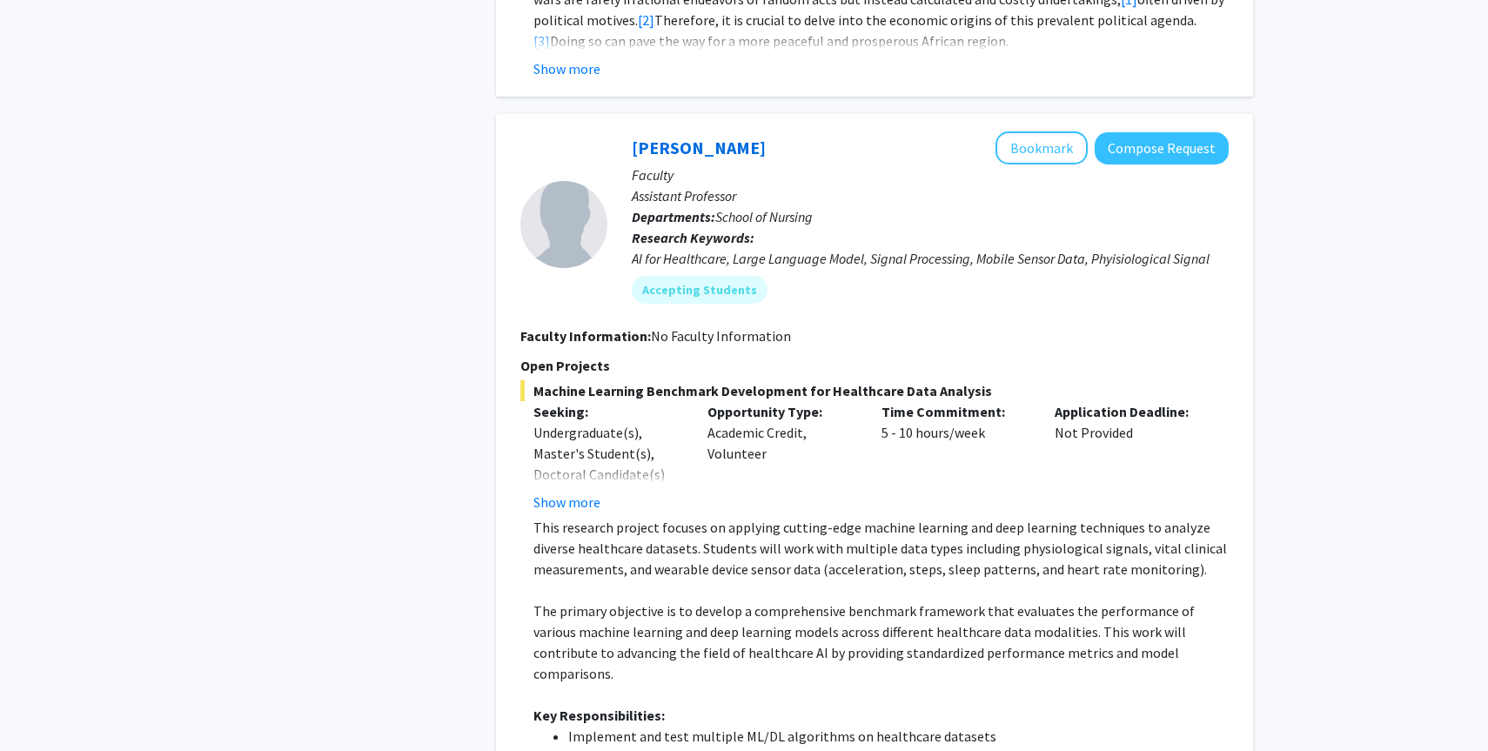
scroll to position [3410, 0]
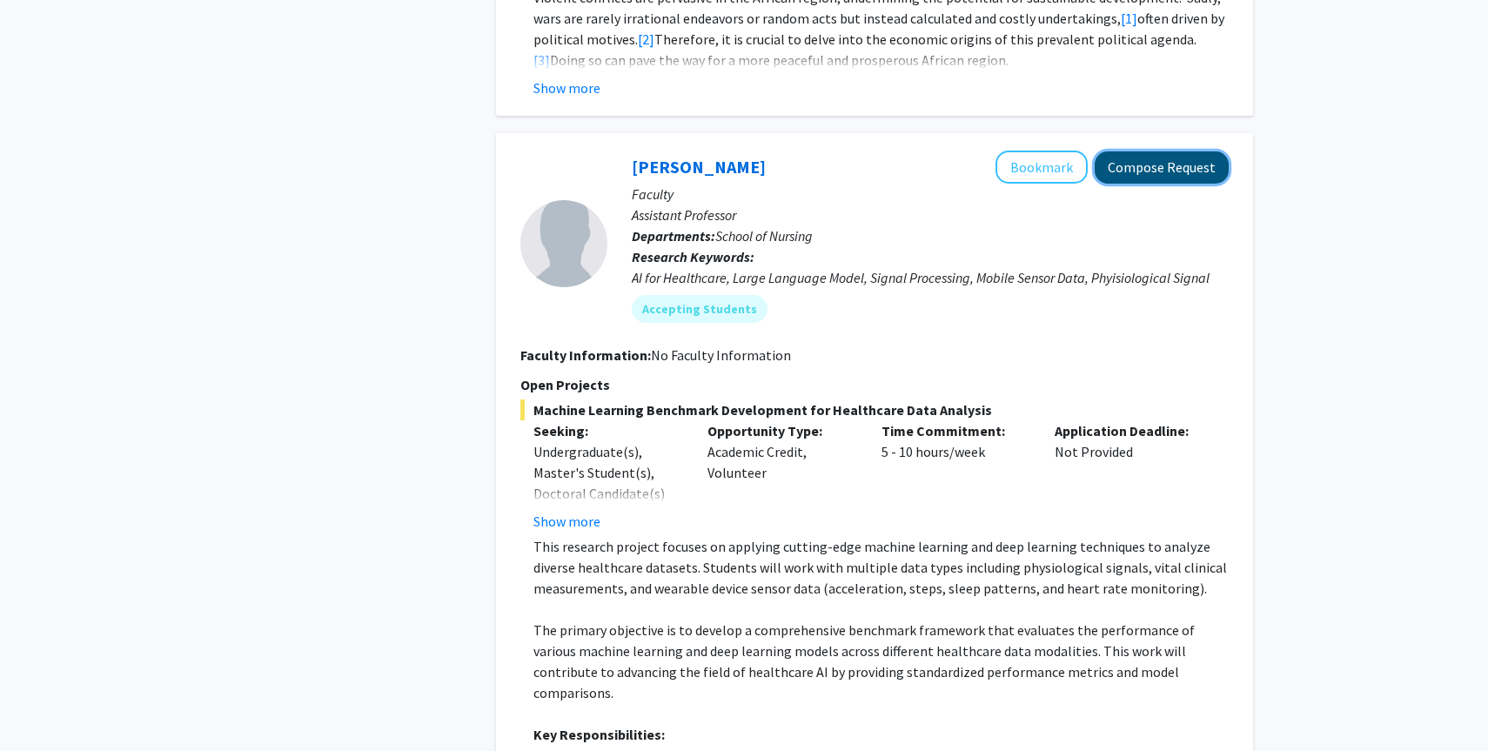
click at [1174, 151] on button "Compose Request" at bounding box center [1162, 167] width 134 height 32
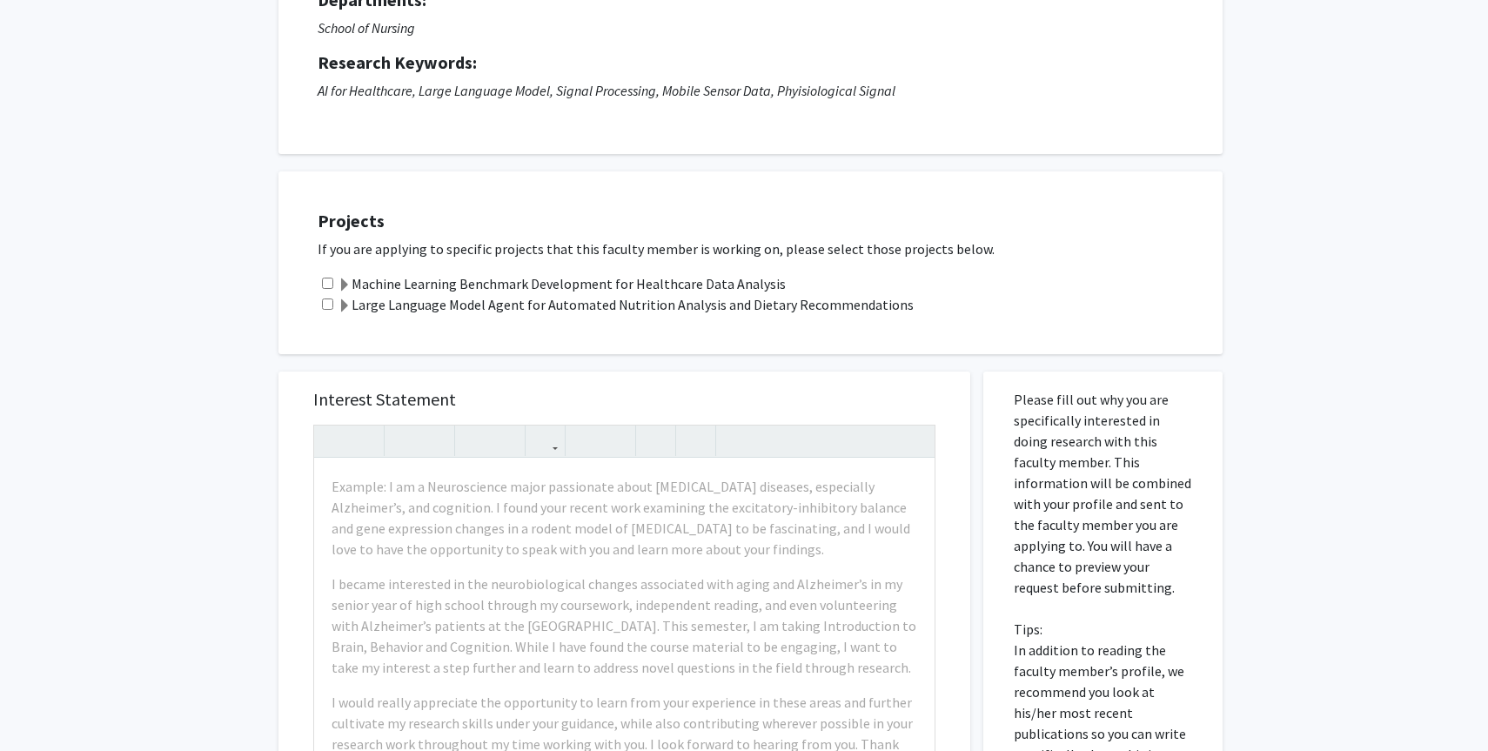
scroll to position [252, 0]
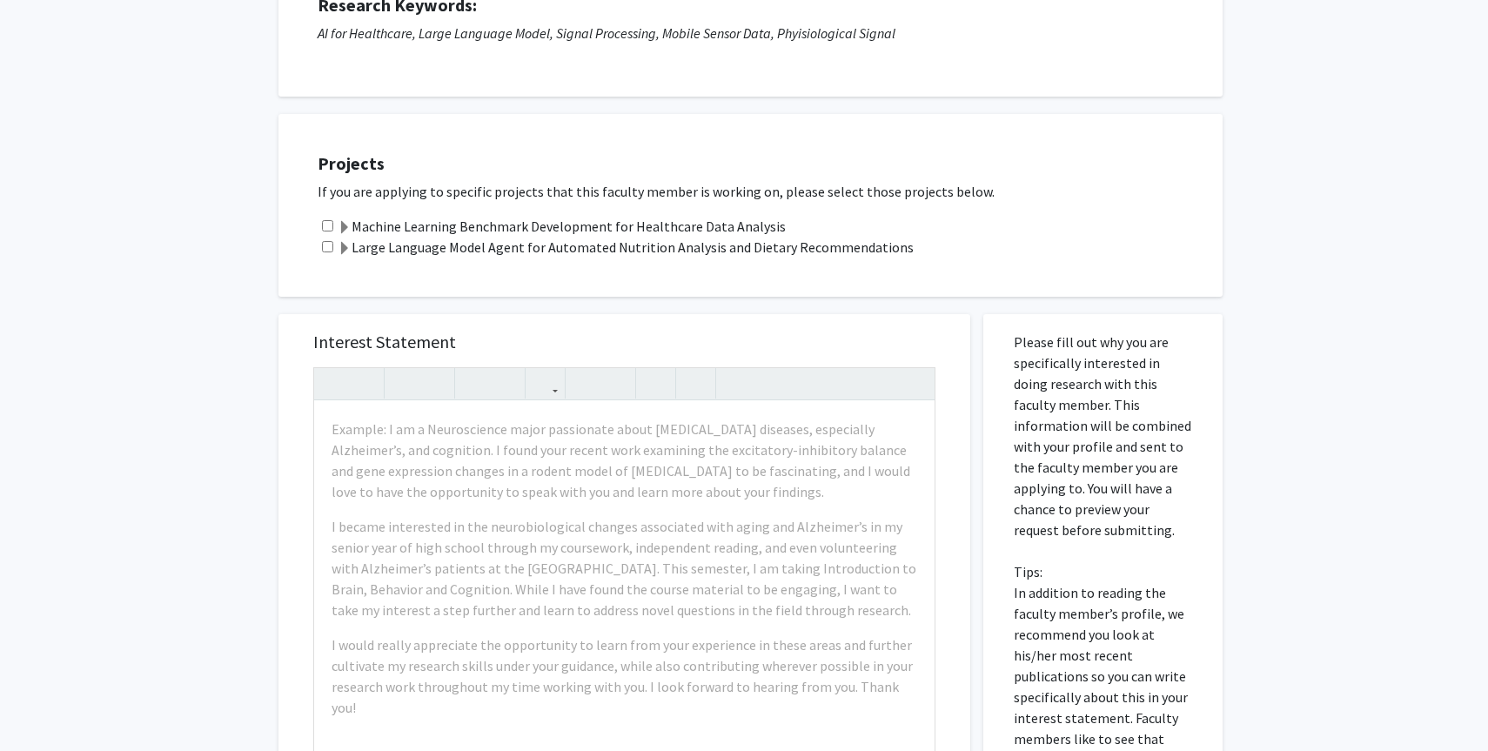
click at [330, 227] on input "checkbox" at bounding box center [327, 225] width 11 height 11
checkbox input "true"
click at [323, 246] on input "checkbox" at bounding box center [327, 246] width 11 height 11
checkbox input "true"
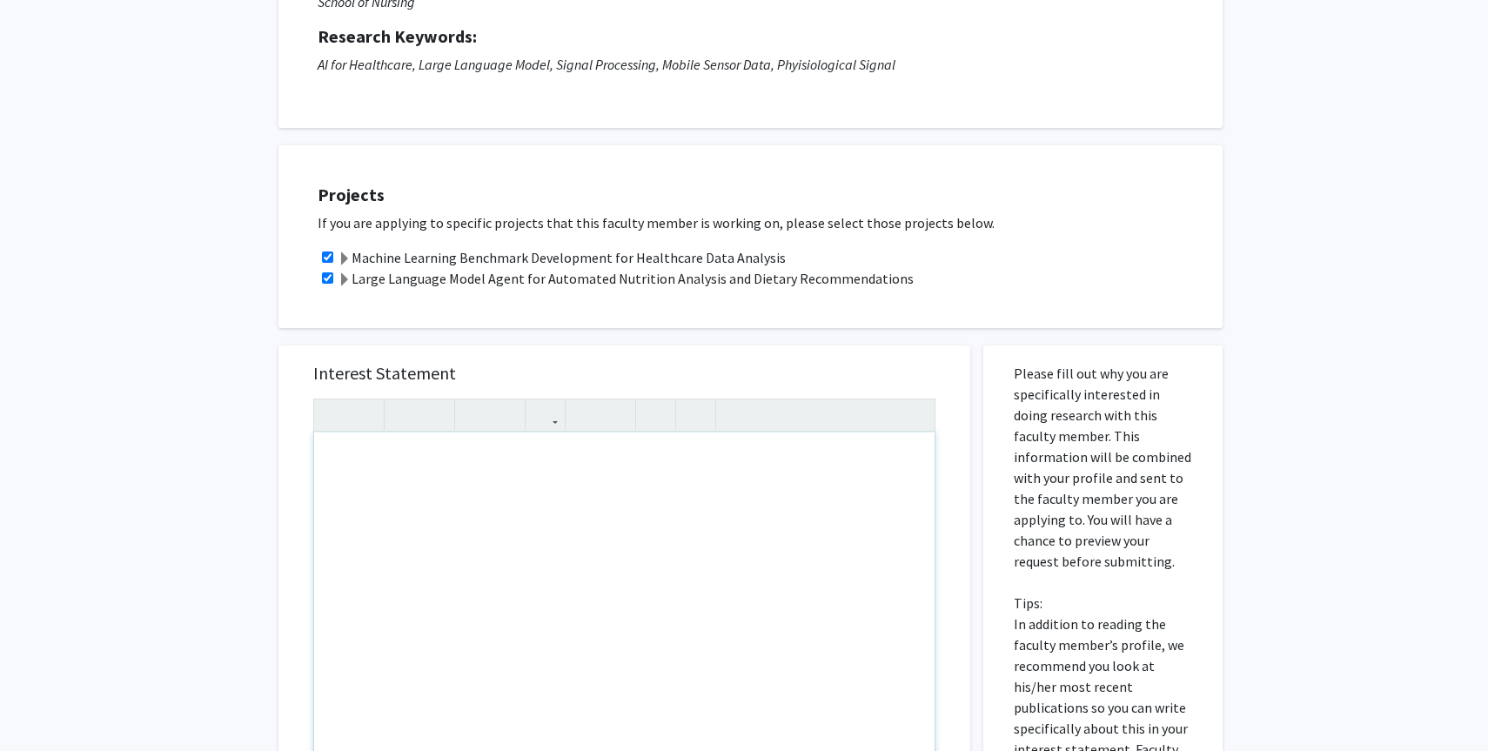
scroll to position [0, 0]
